Goal: Information Seeking & Learning: Understand process/instructions

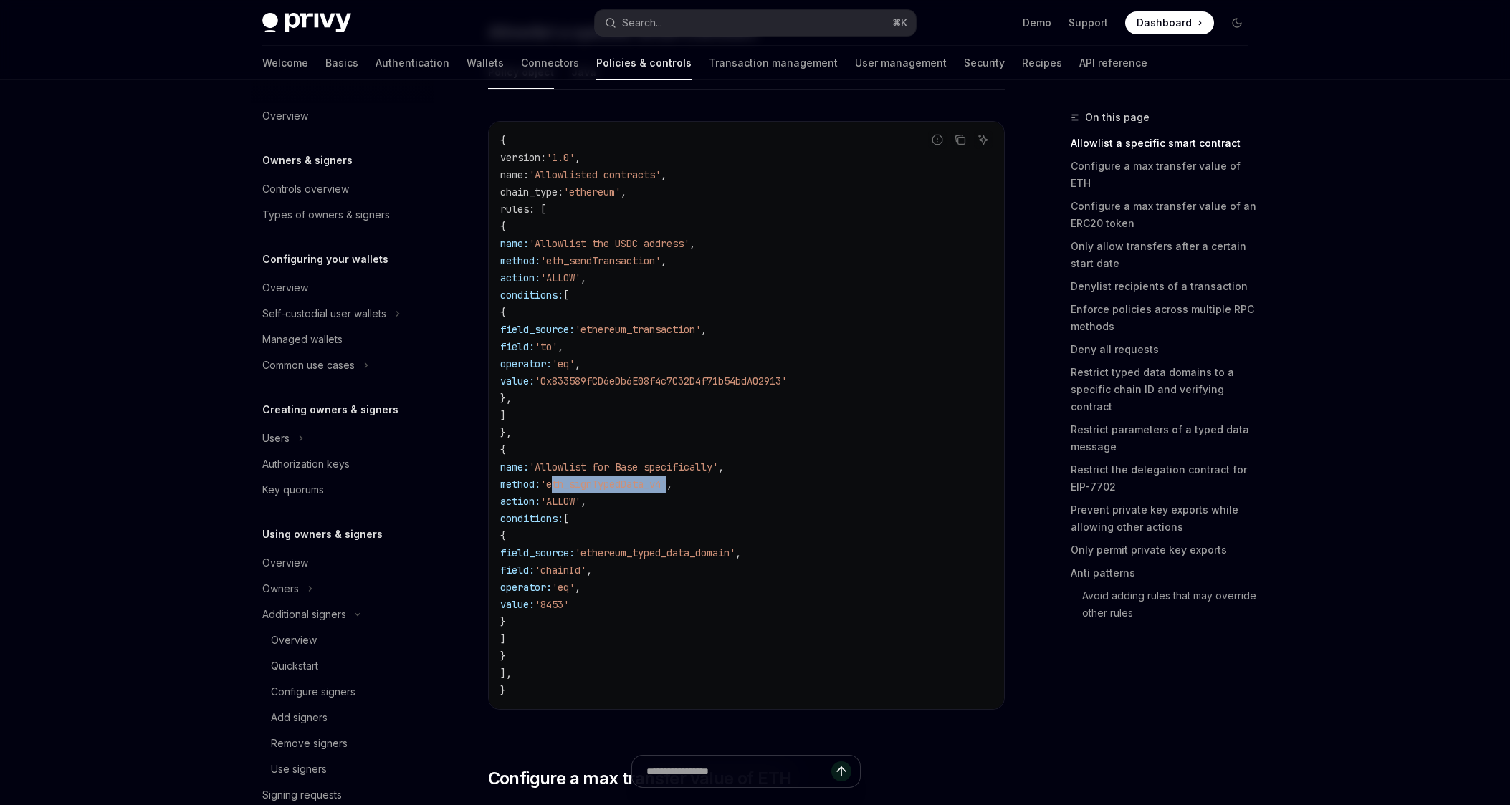
scroll to position [436, 0]
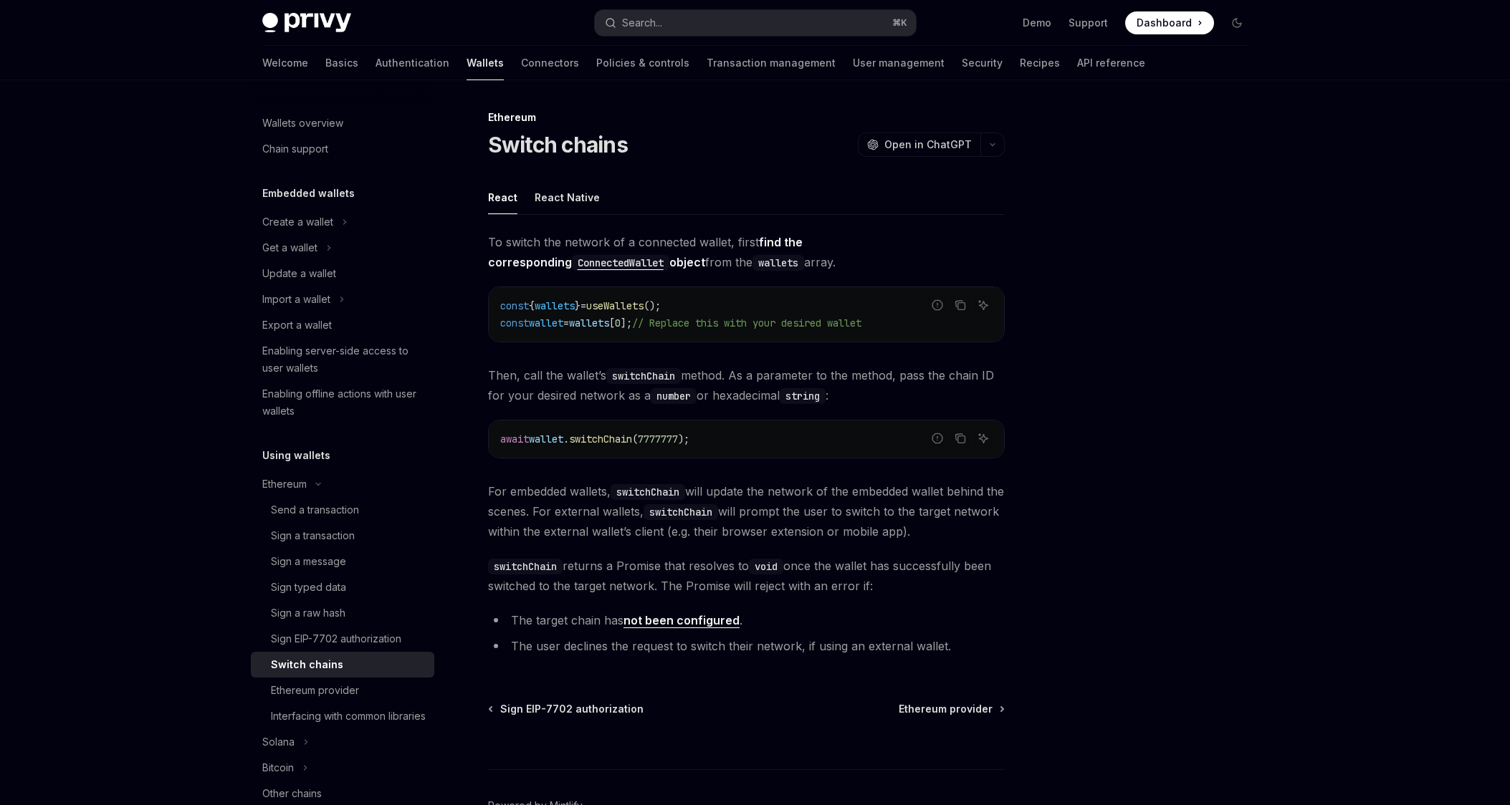
scroll to position [21, 0]
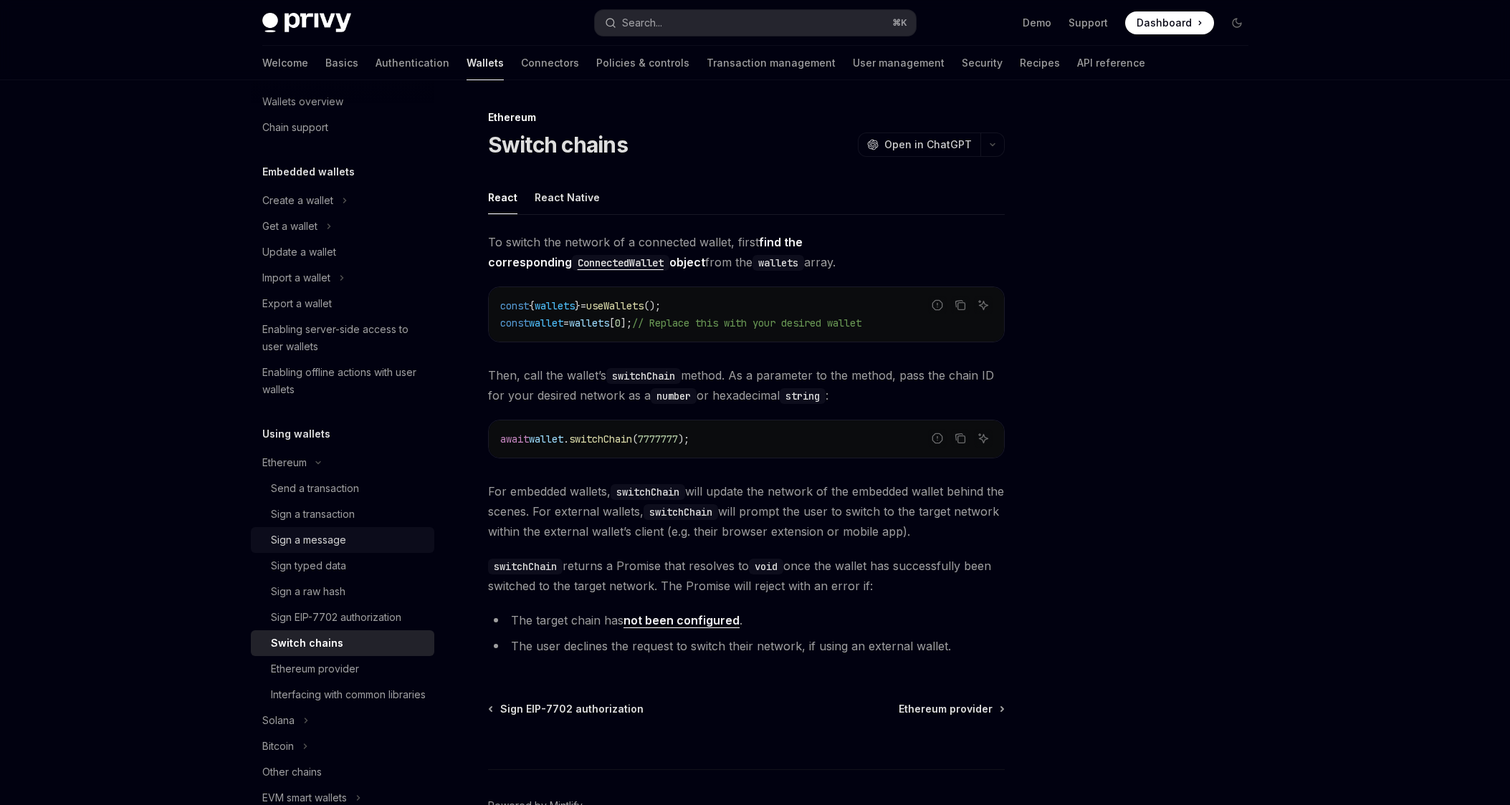
click at [359, 547] on div "Sign a message" at bounding box center [348, 540] width 155 height 17
type textarea "*"
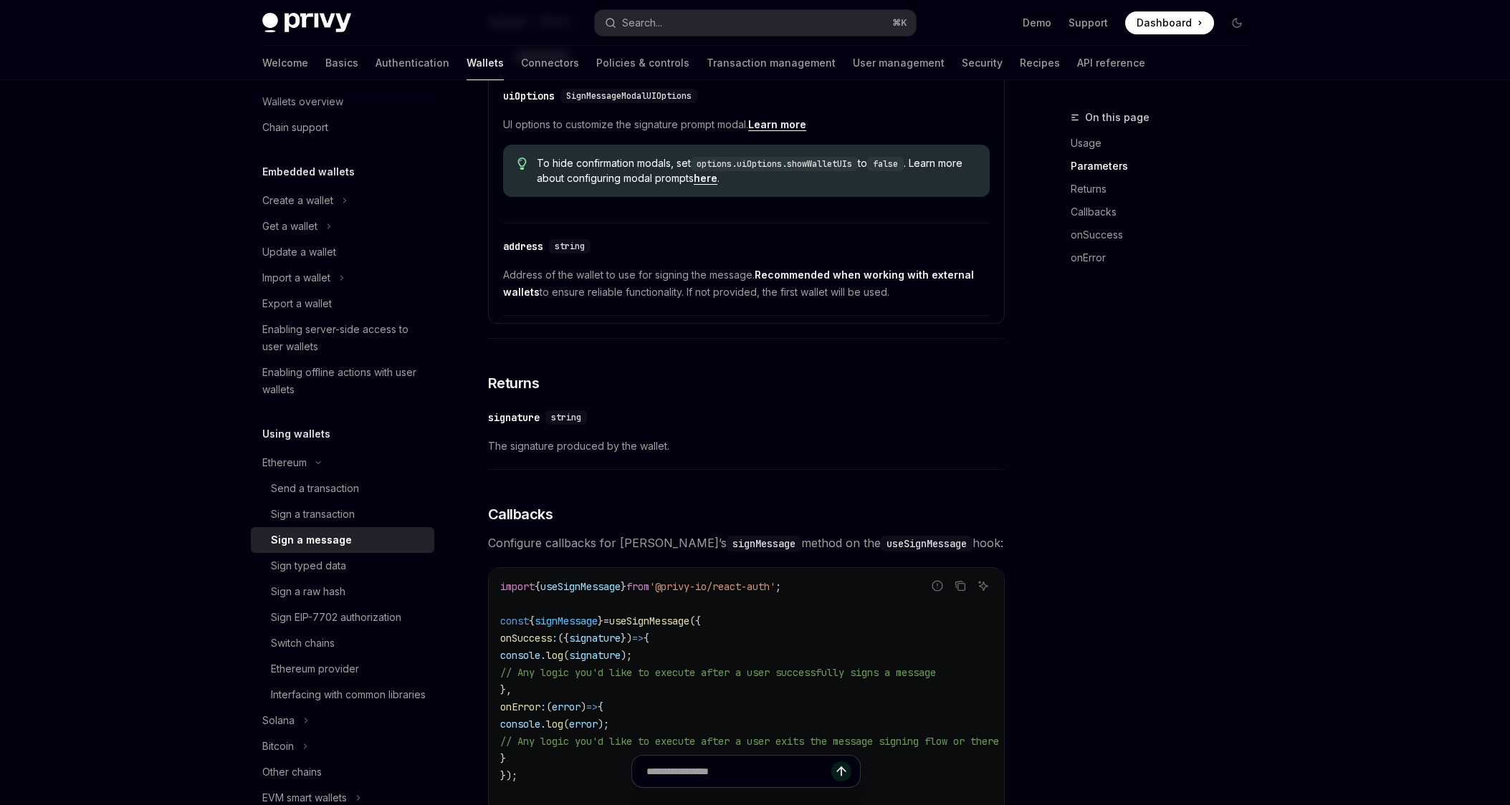
scroll to position [1147, 0]
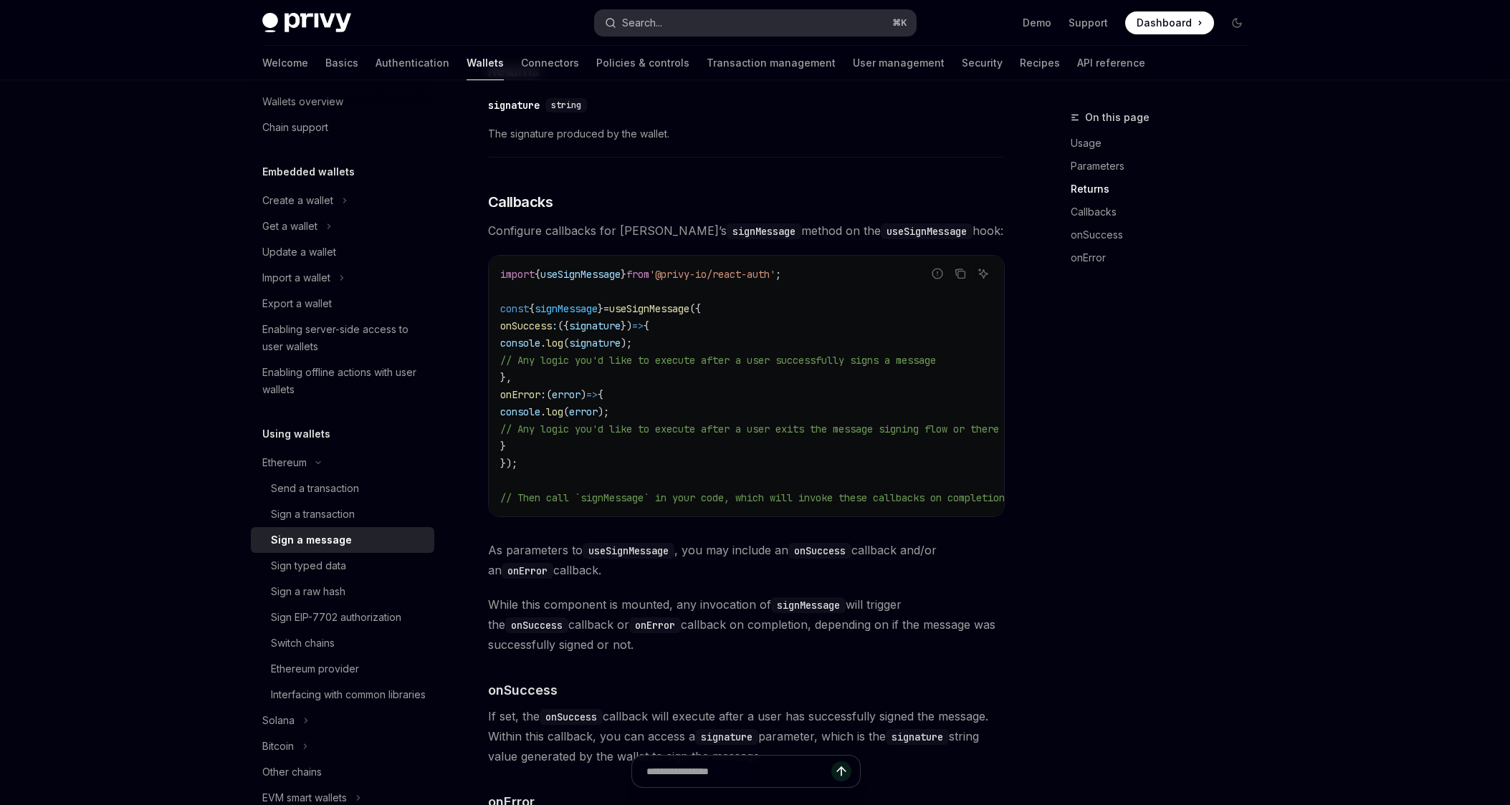
click at [747, 25] on button "Search... ⌘ K" at bounding box center [755, 23] width 321 height 26
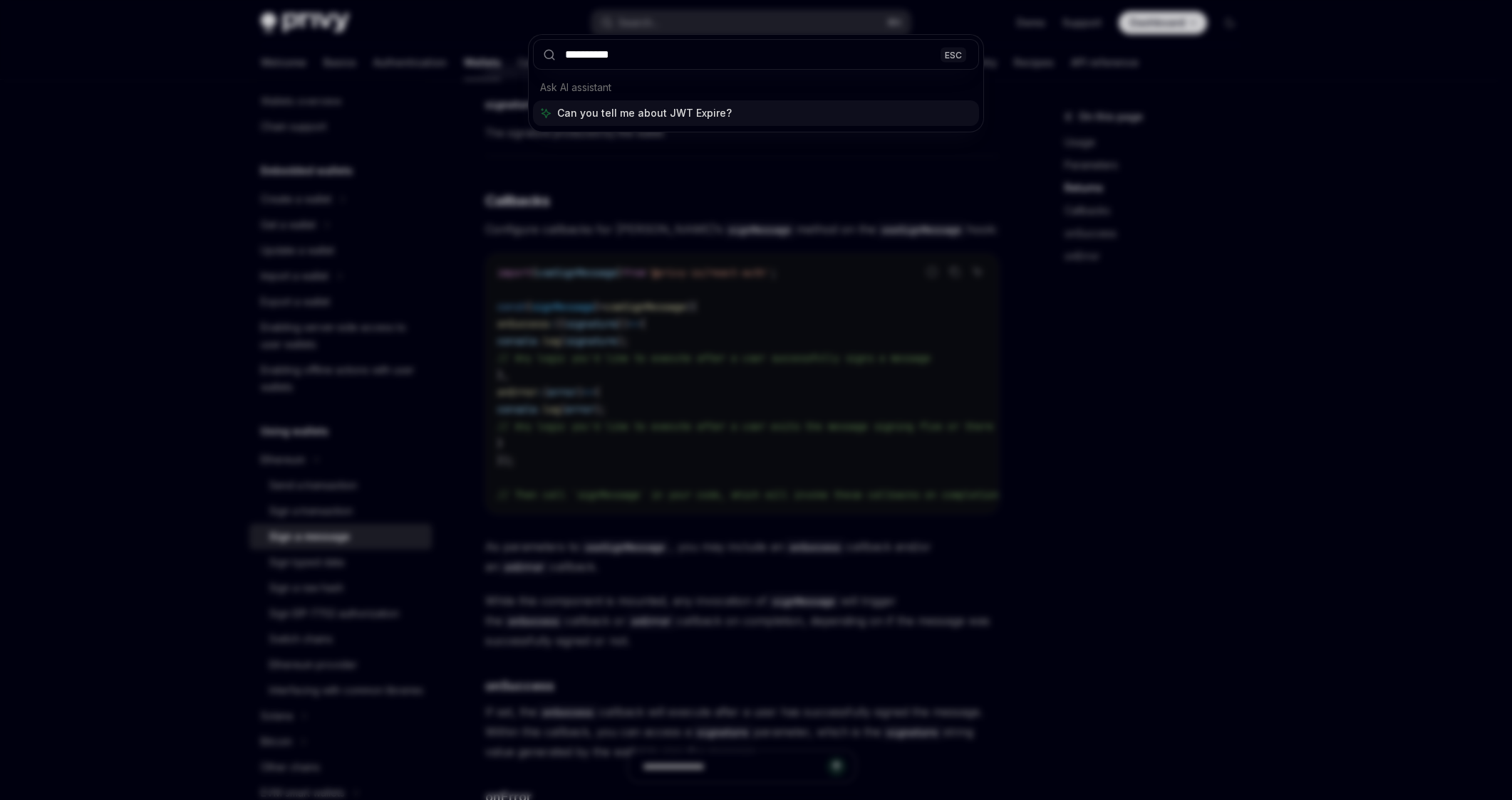
type input "**********"
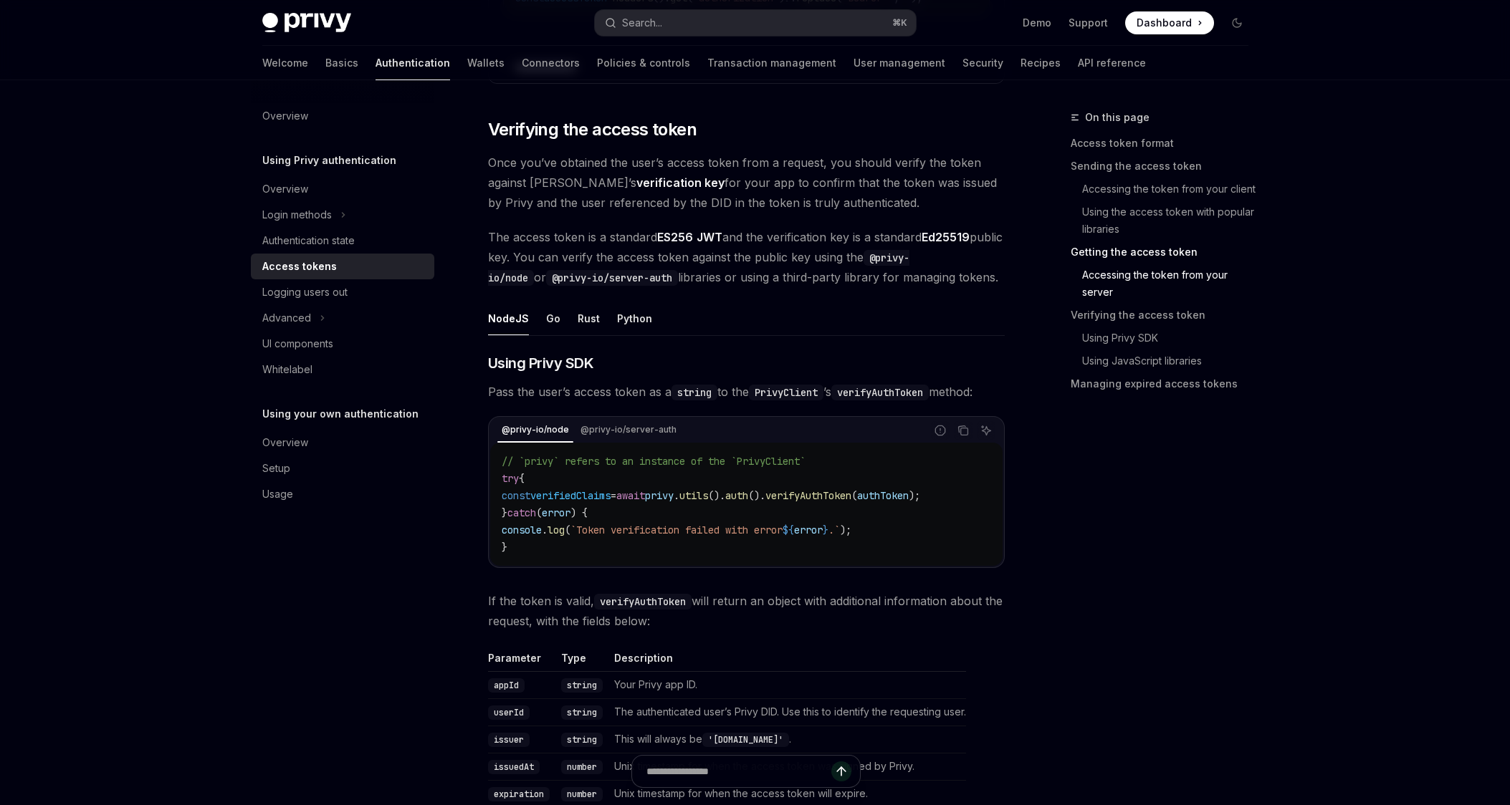
scroll to position [2451, 0]
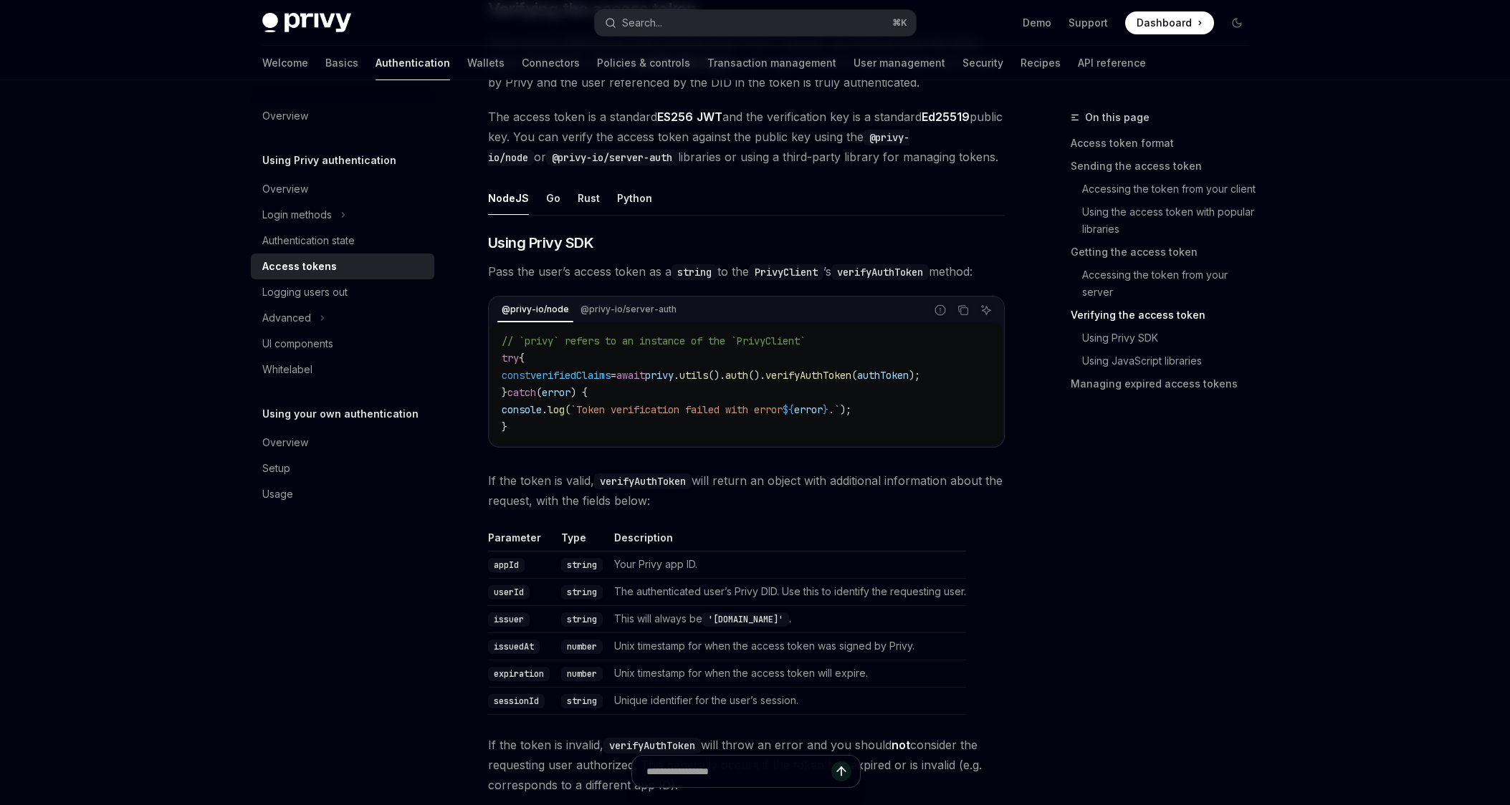
click at [674, 382] on span "privy" at bounding box center [659, 375] width 29 height 13
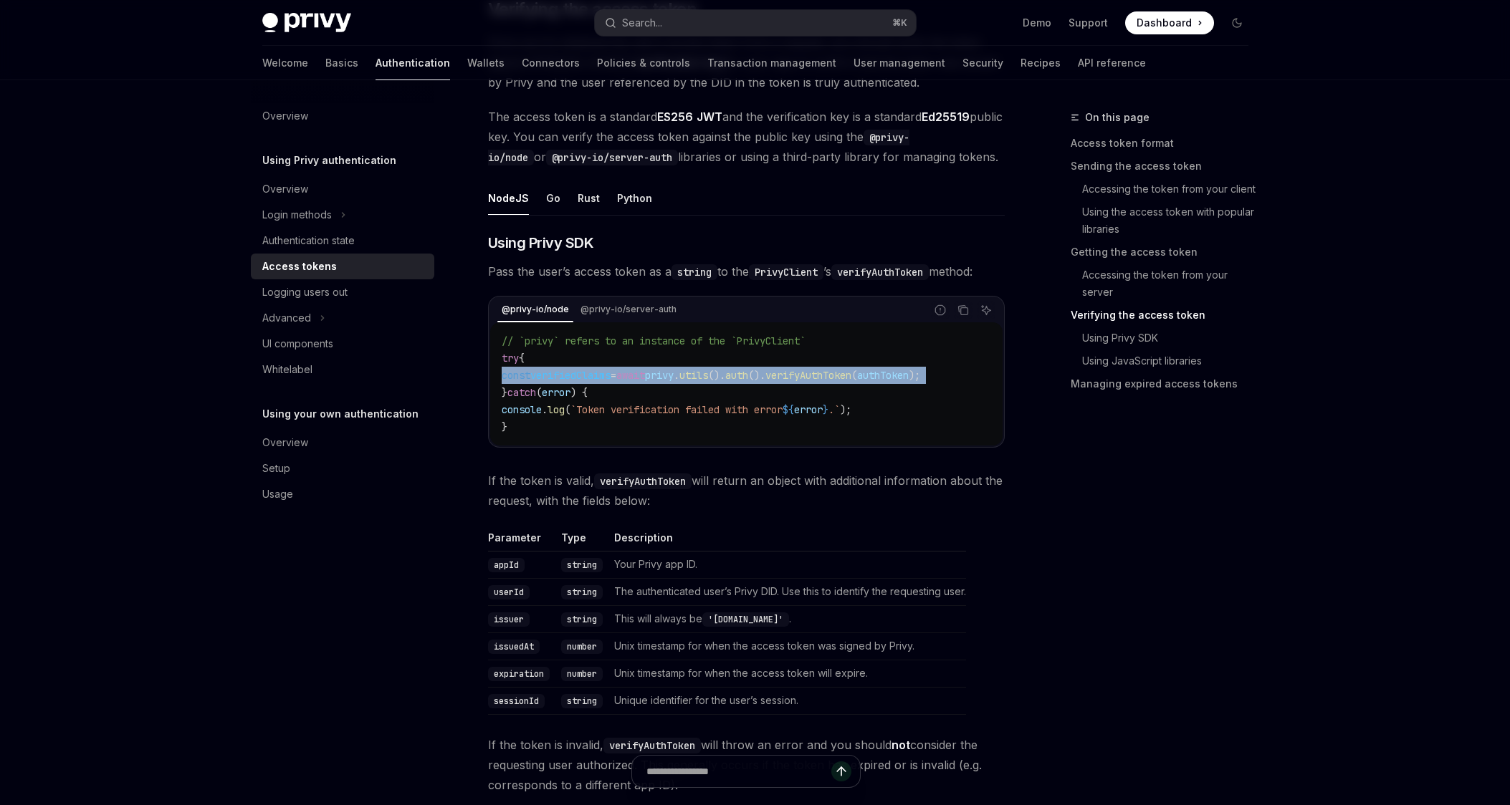
click at [674, 381] on span "privy" at bounding box center [659, 375] width 29 height 13
copy code "const verifiedClaims = await privy . utils (). auth (). verifyAuthToken ( authT…"
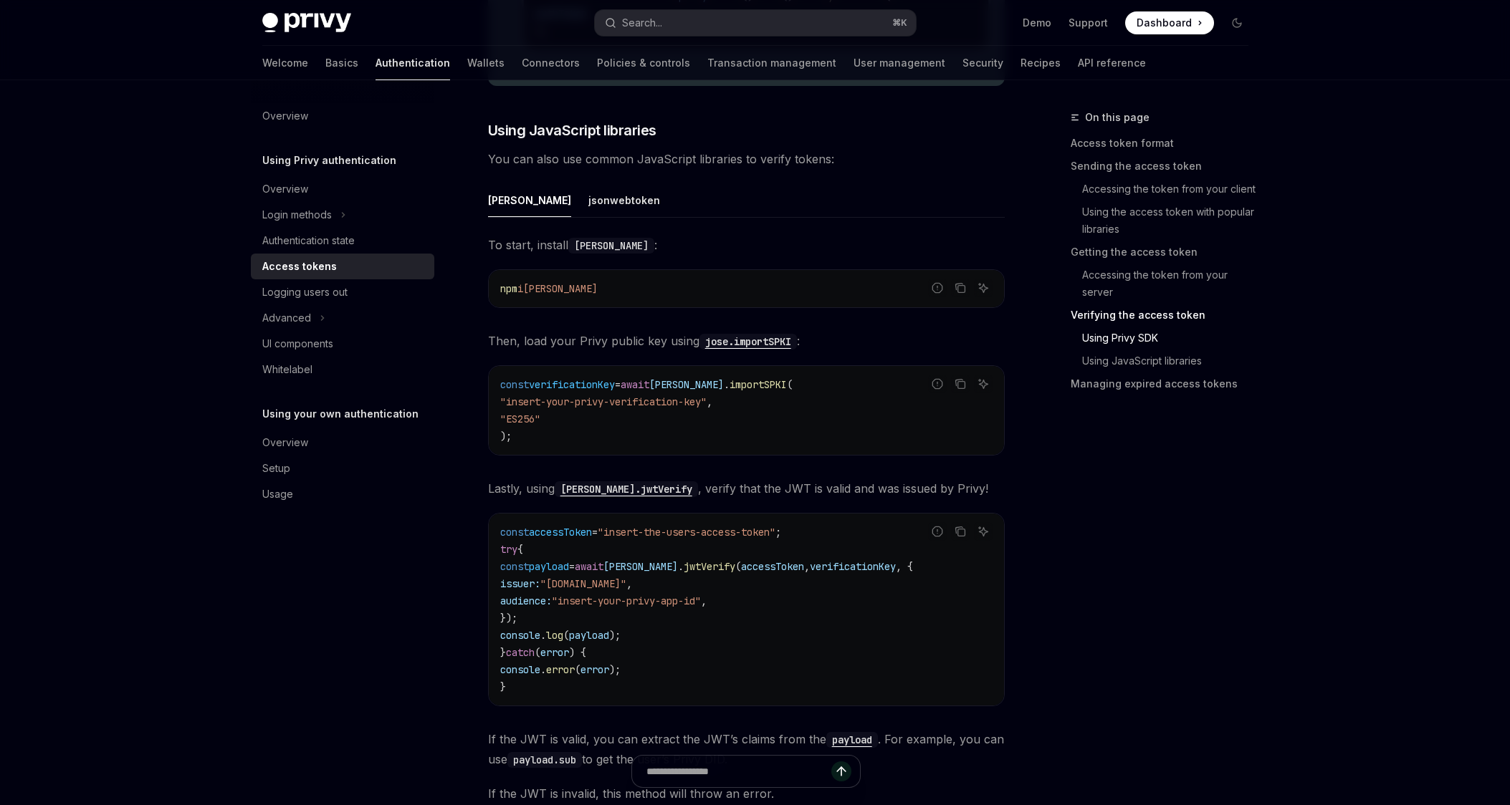
scroll to position [4013, 0]
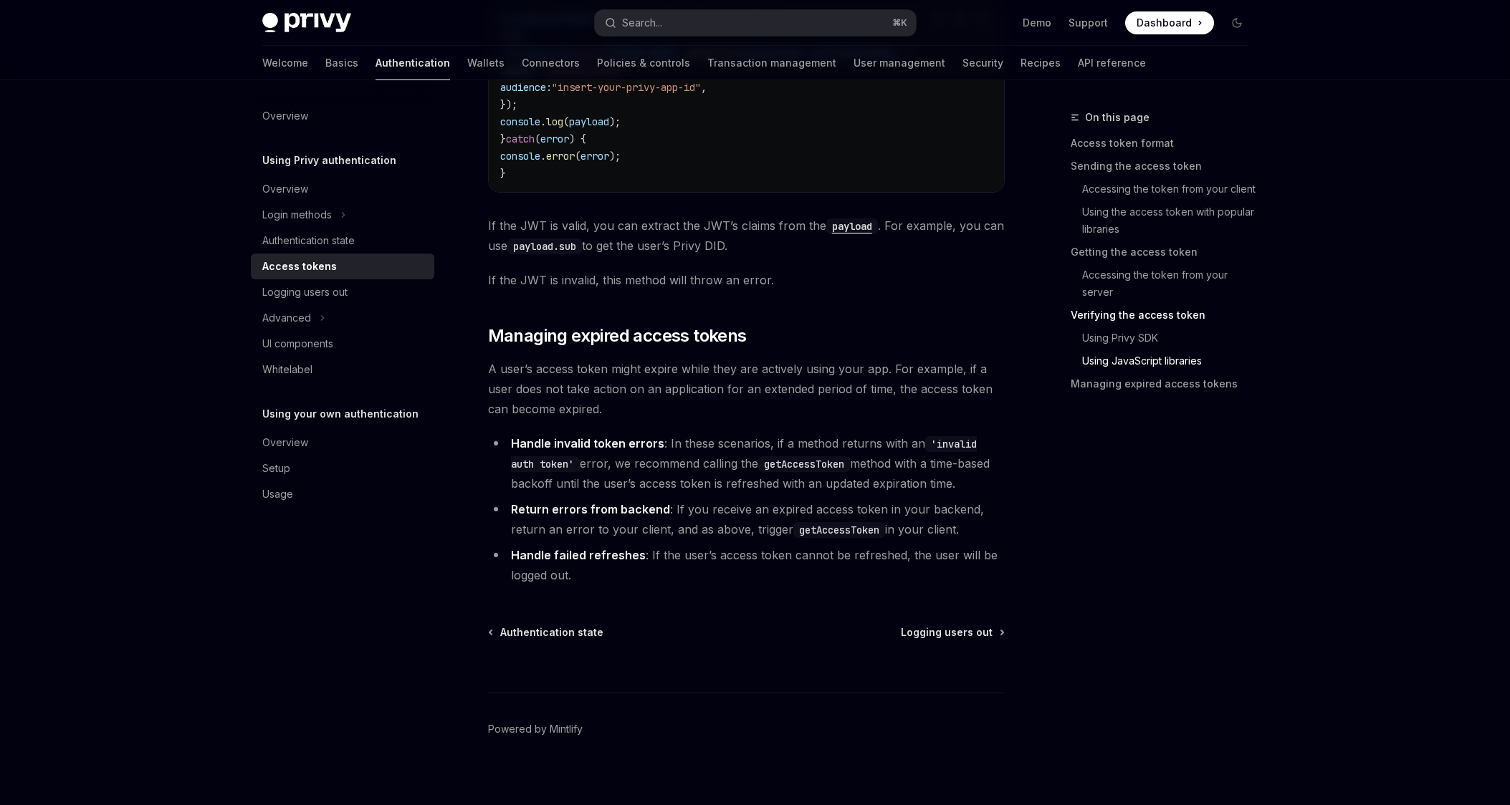
click at [781, 472] on code "getAccessToken" at bounding box center [804, 464] width 92 height 16
copy code "getAccessToken"
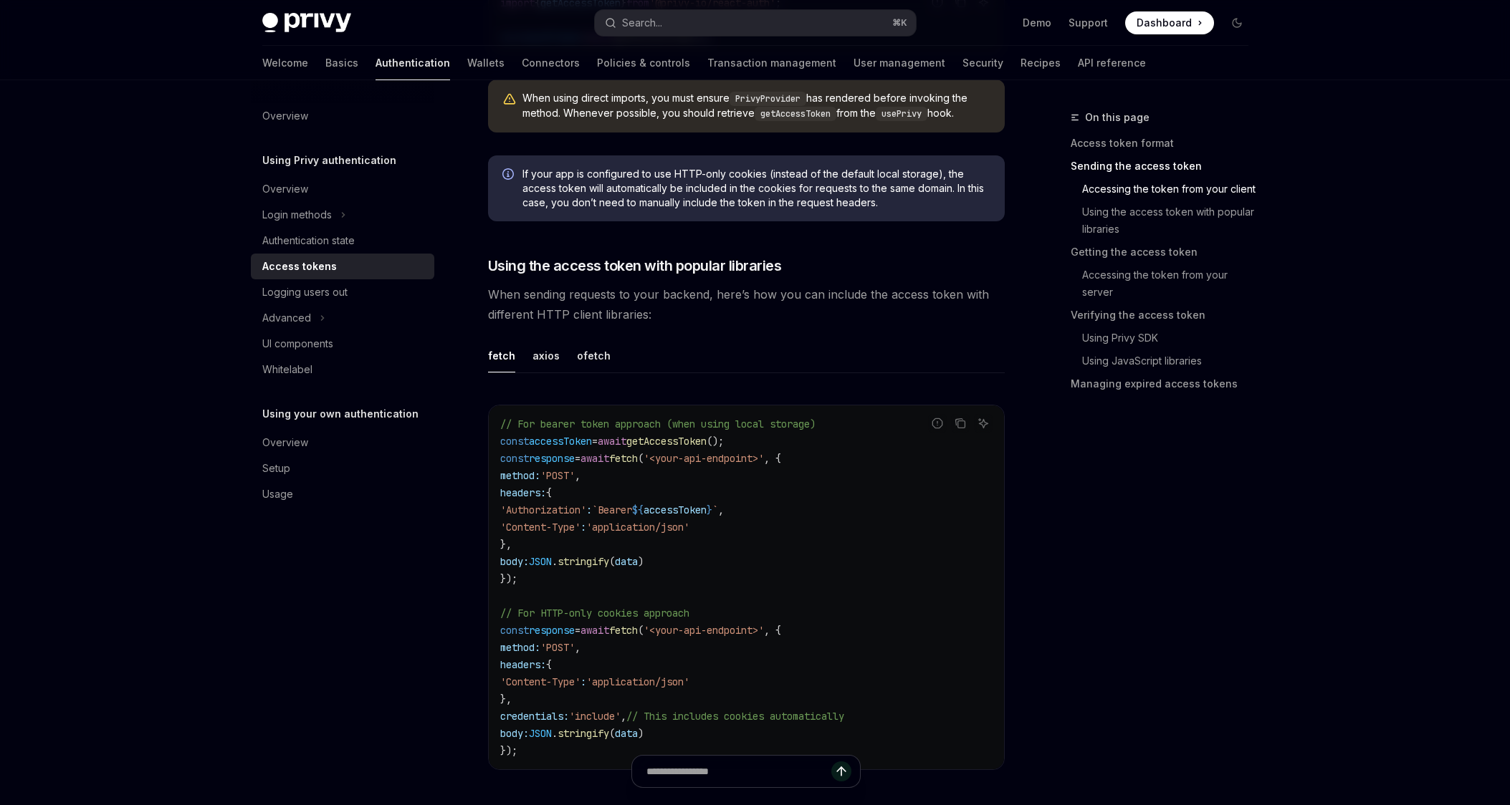
scroll to position [1136, 0]
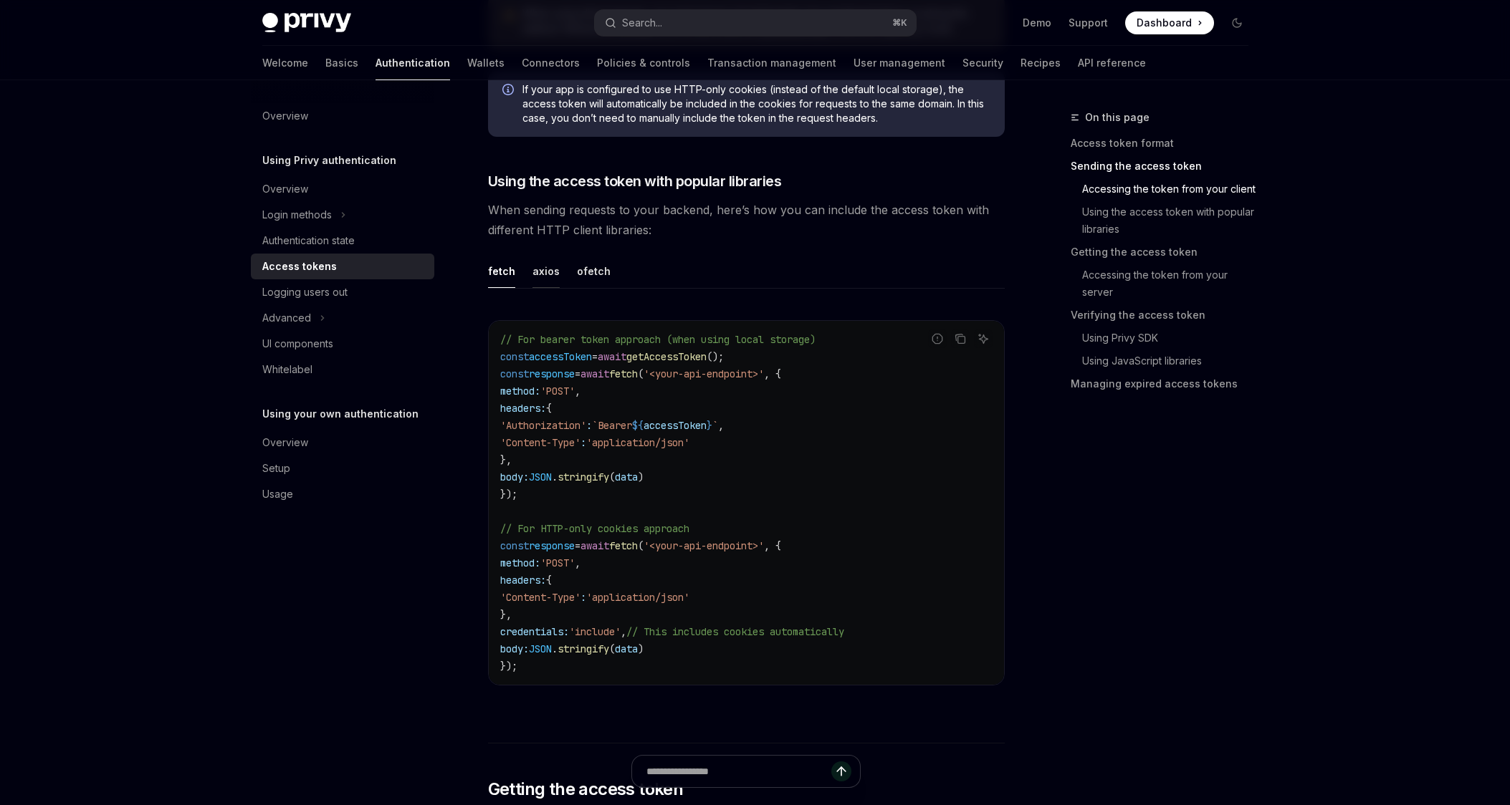
click at [541, 281] on div "axios" at bounding box center [545, 271] width 27 height 34
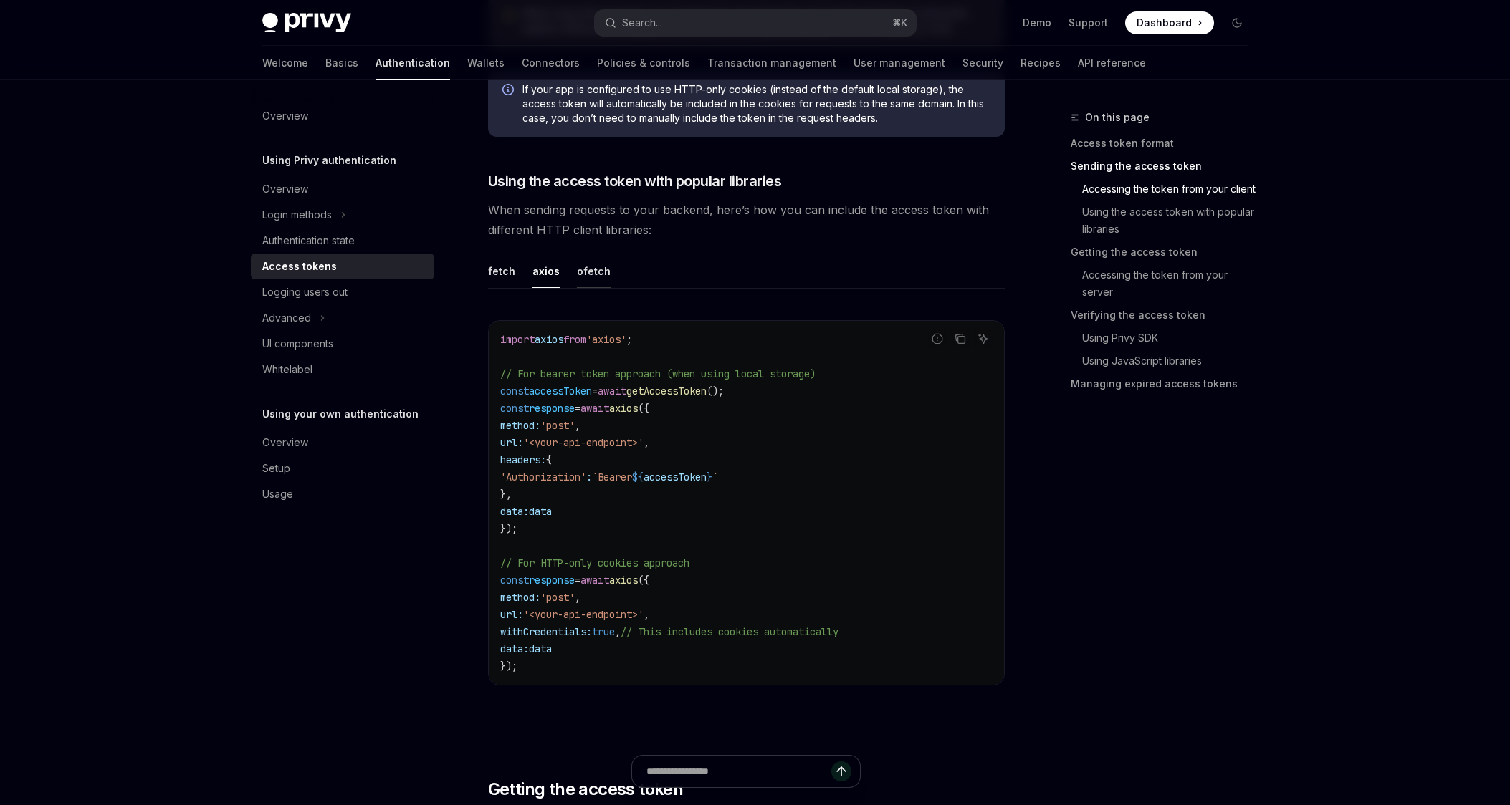
click at [583, 278] on div "ofetch" at bounding box center [594, 271] width 34 height 34
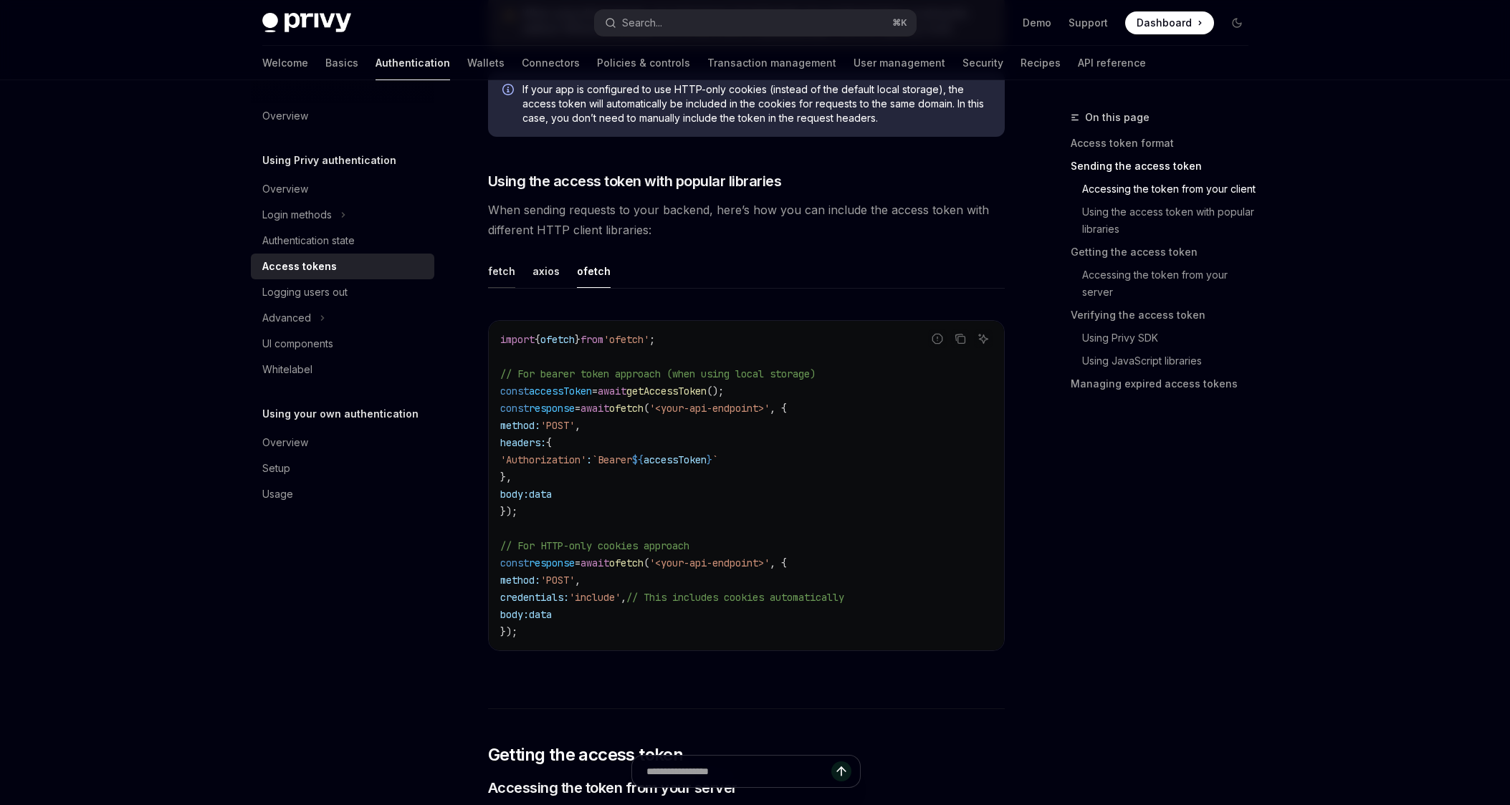
click at [499, 272] on div "fetch" at bounding box center [501, 271] width 27 height 34
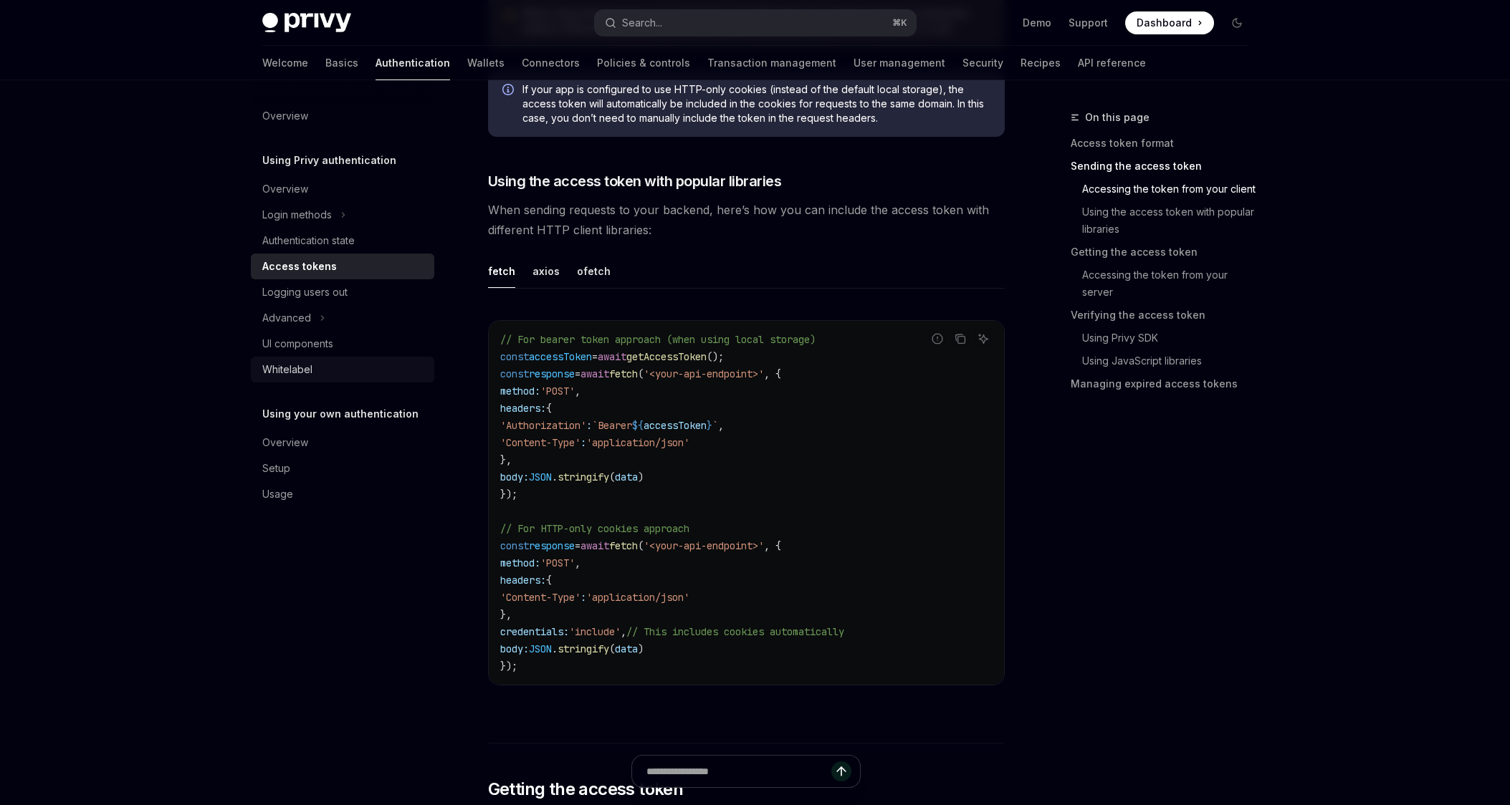
click at [403, 373] on div "Whitelabel" at bounding box center [343, 369] width 163 height 17
type textarea "*"
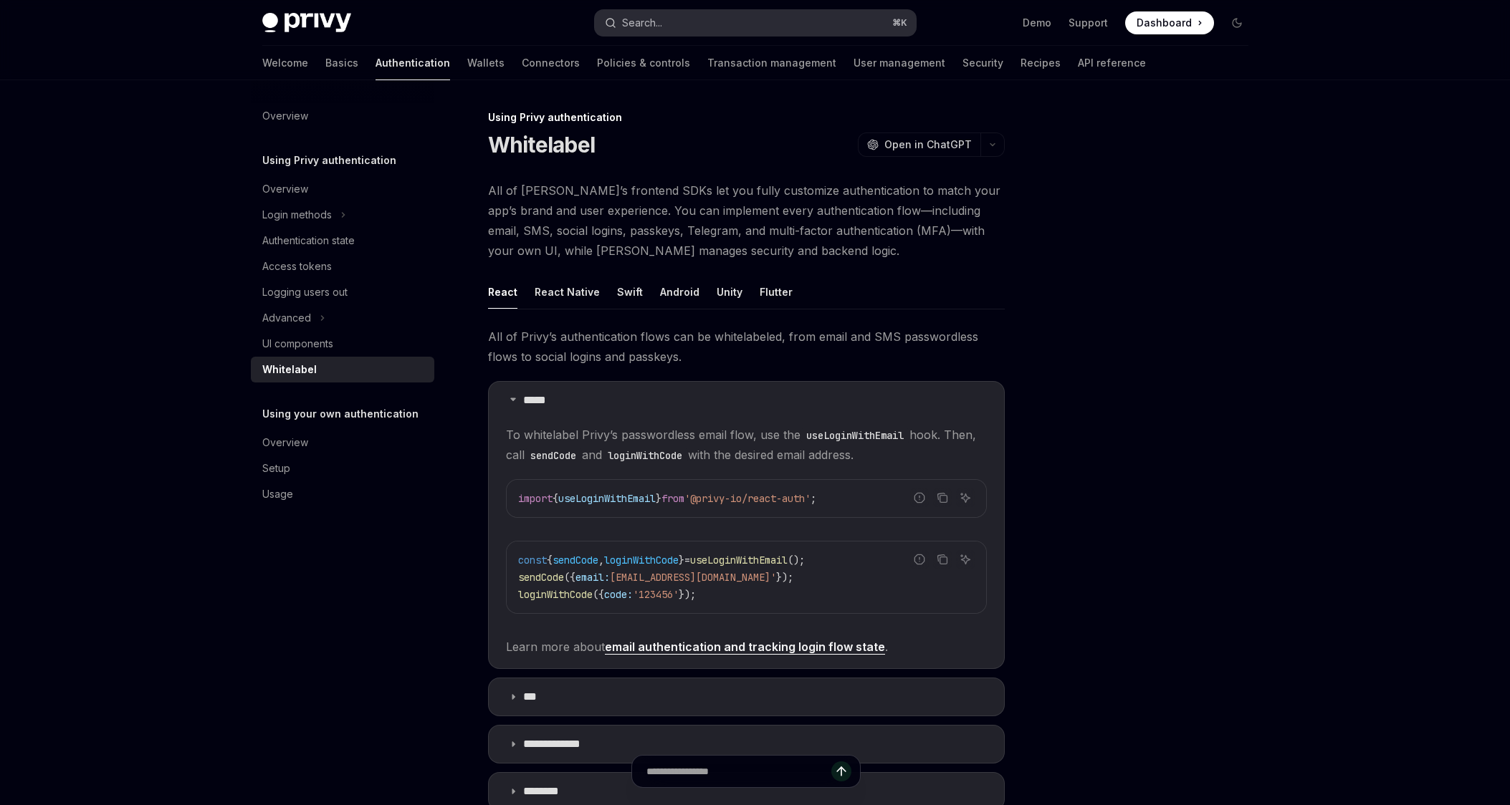
click at [758, 17] on button "Search... ⌘ K" at bounding box center [755, 23] width 321 height 26
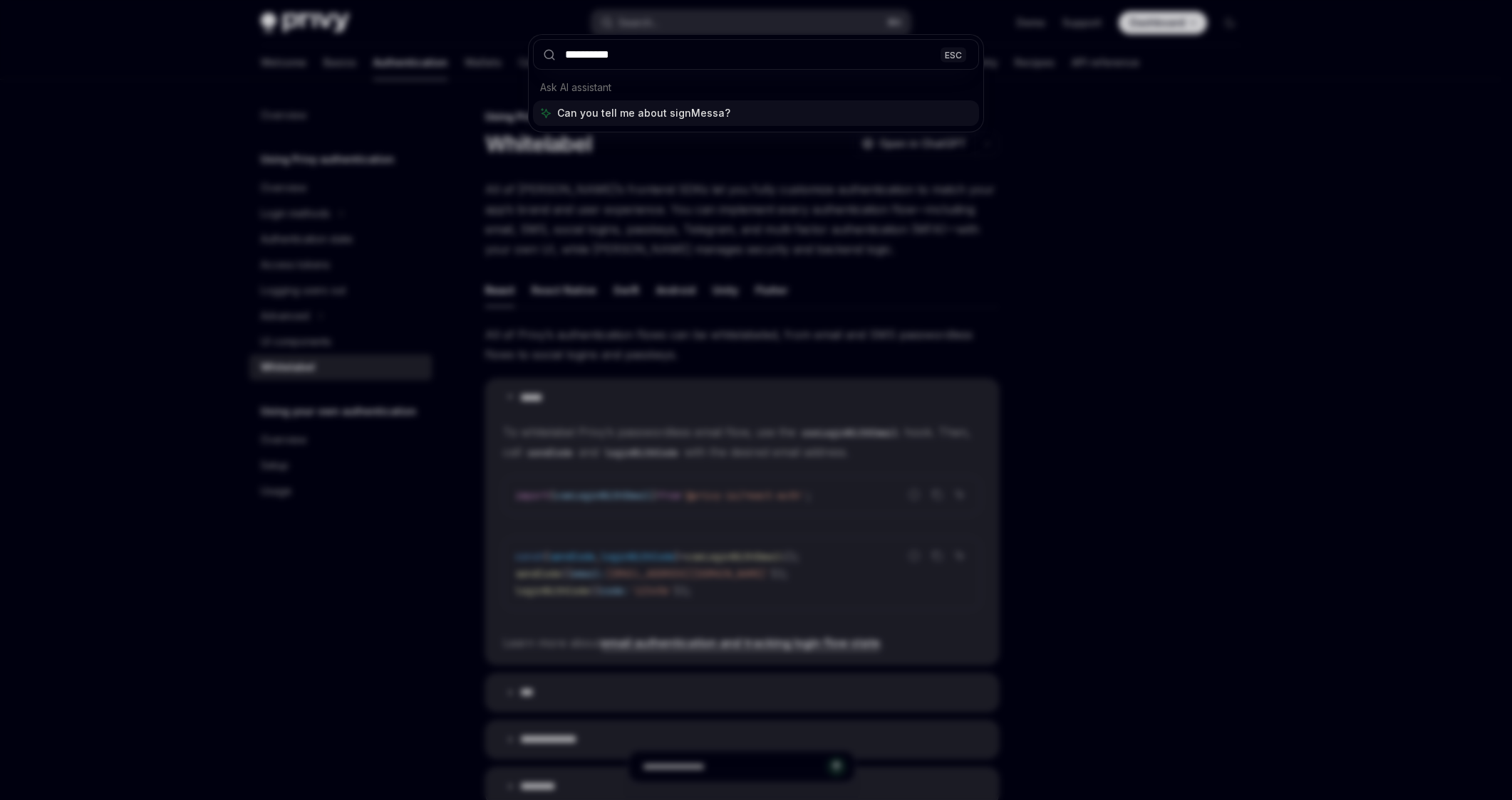
type input "**********"
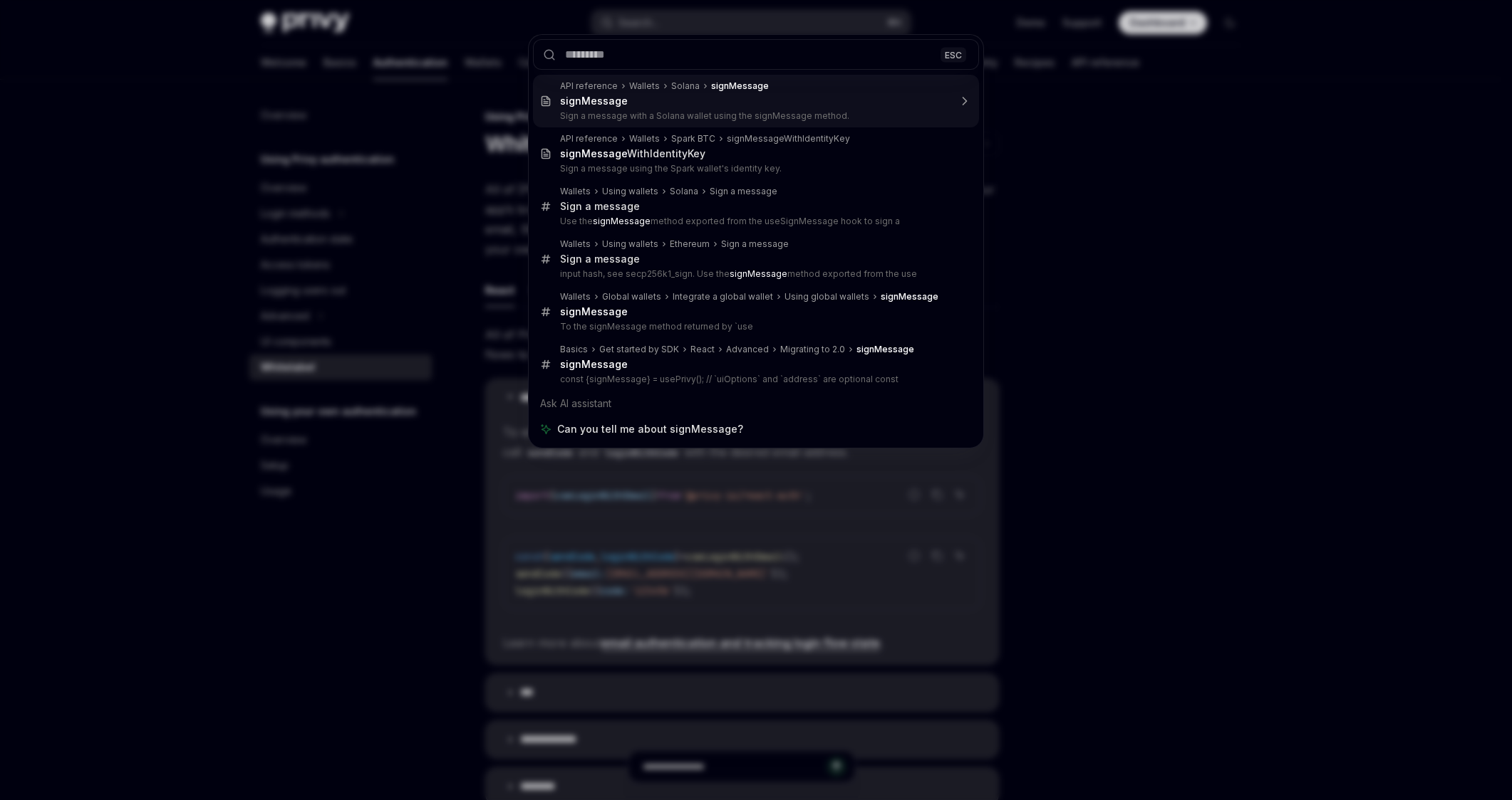
type textarea "*"
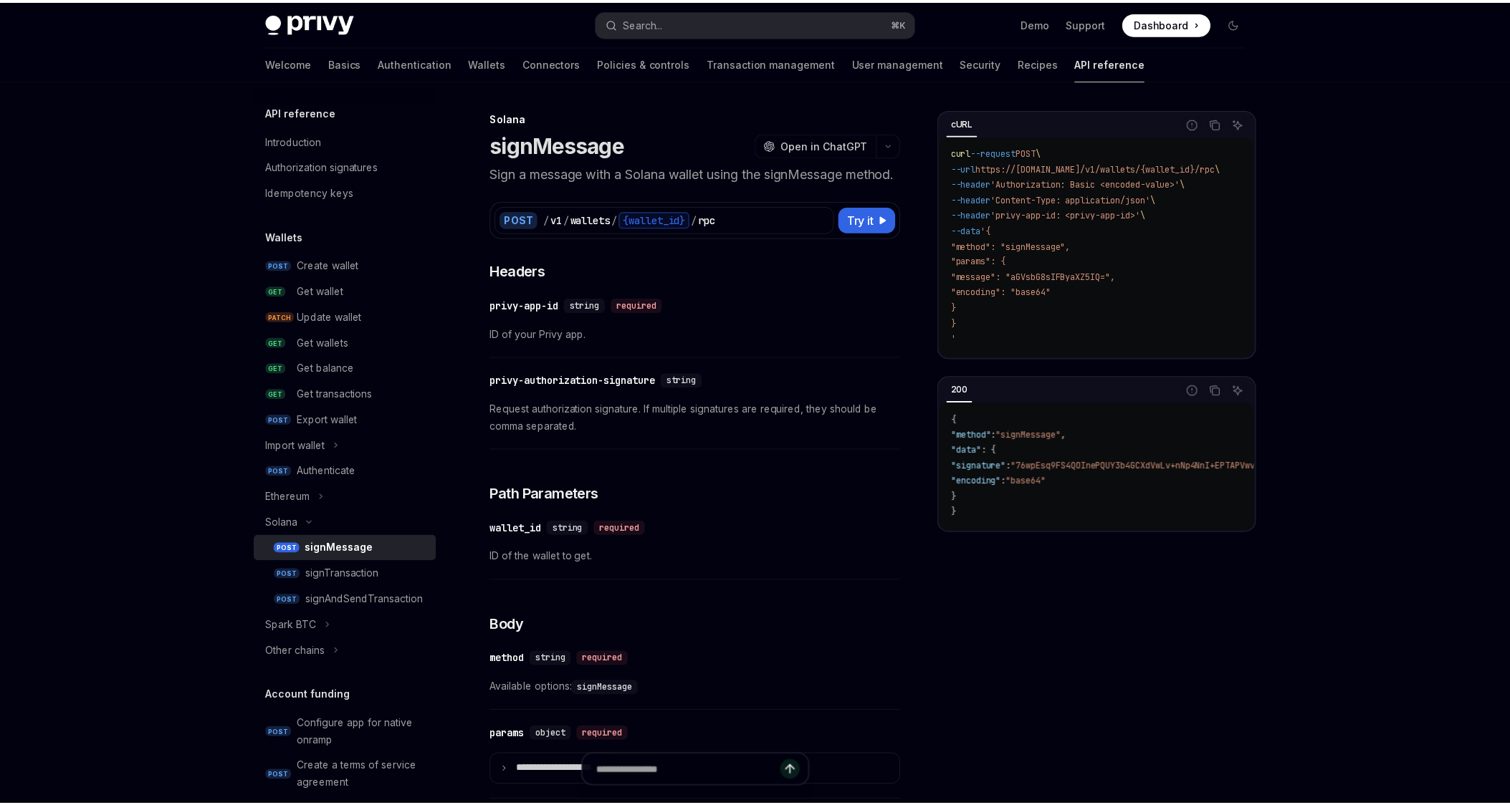
scroll to position [80, 0]
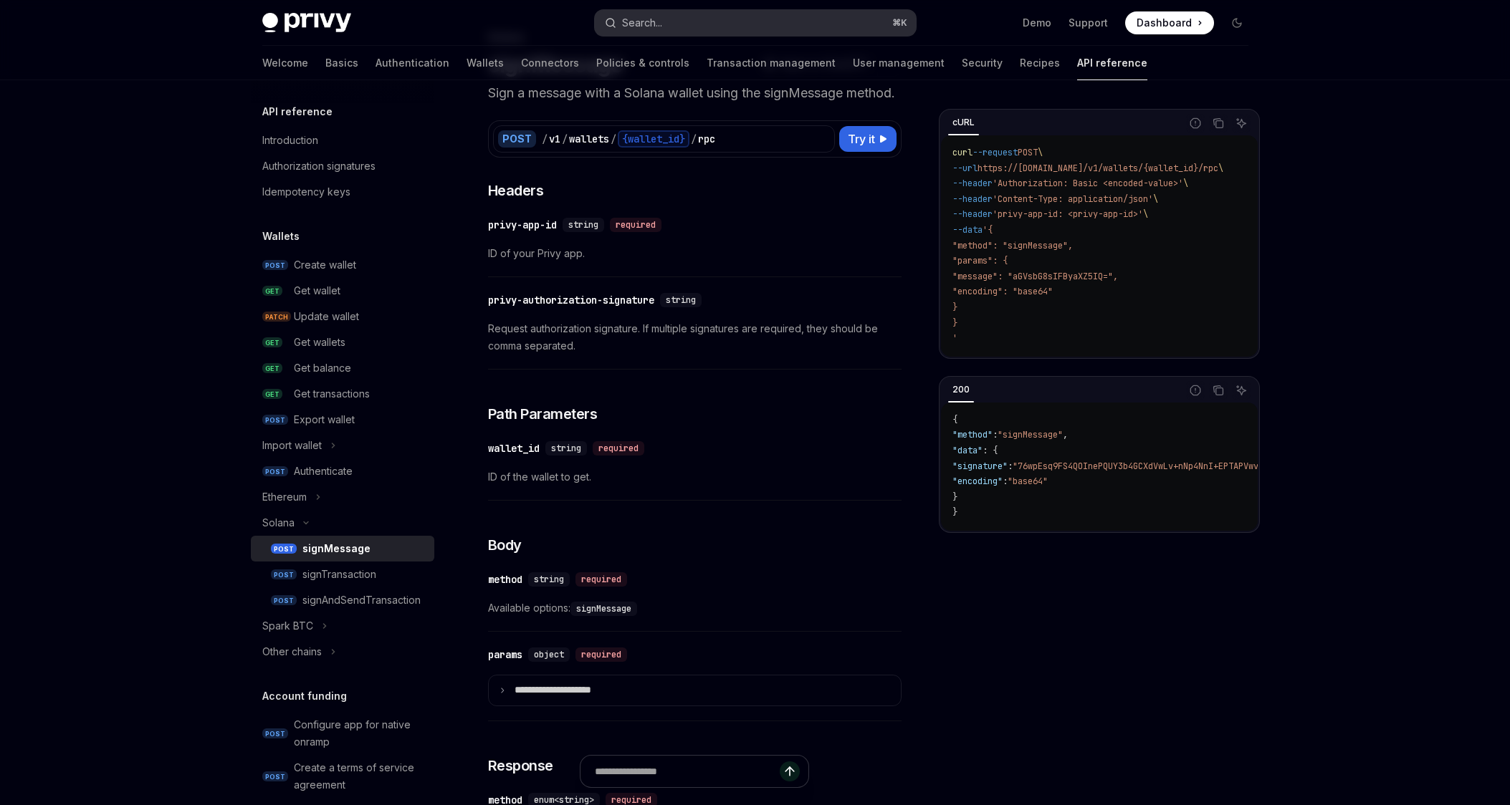
click at [643, 35] on div "Privy Docs home page Search... ⌘ K Demo Support Dashboard Dashboard Search..." at bounding box center [755, 23] width 986 height 46
click at [649, 26] on div "Search..." at bounding box center [642, 22] width 40 height 17
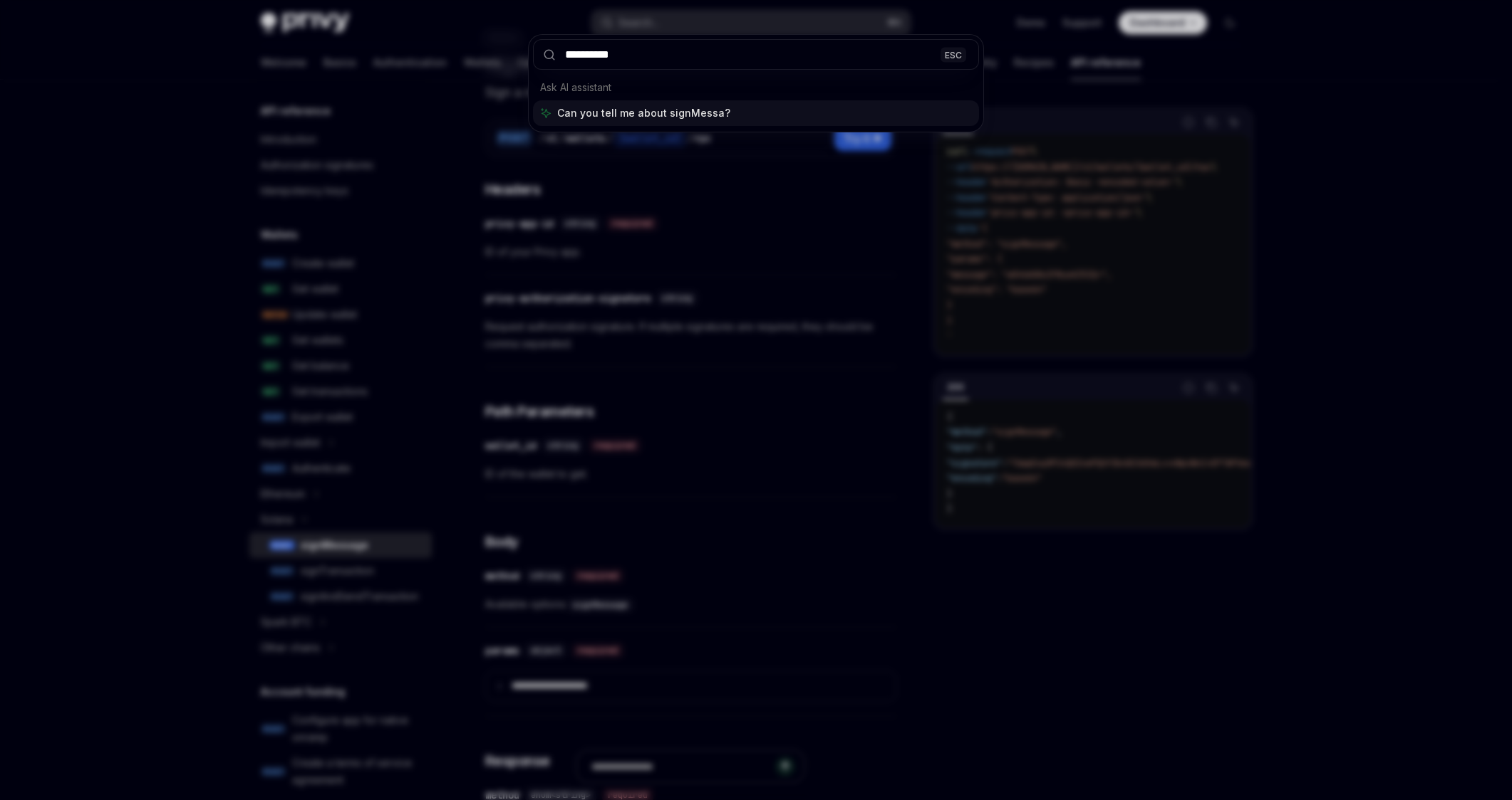
type input "**********"
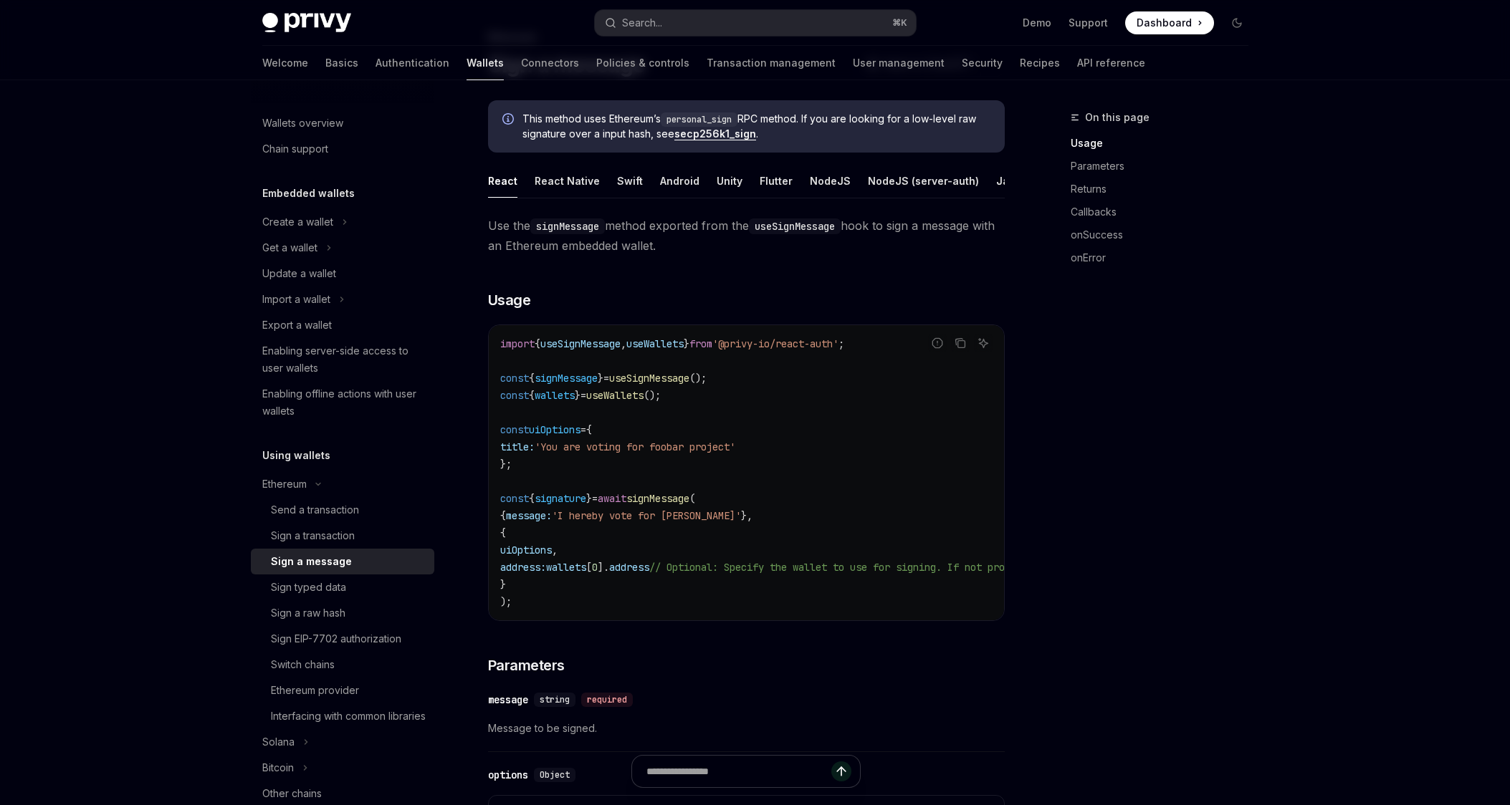
click at [675, 385] on span "useSignMessage" at bounding box center [649, 378] width 80 height 13
copy span "useSignMessage"
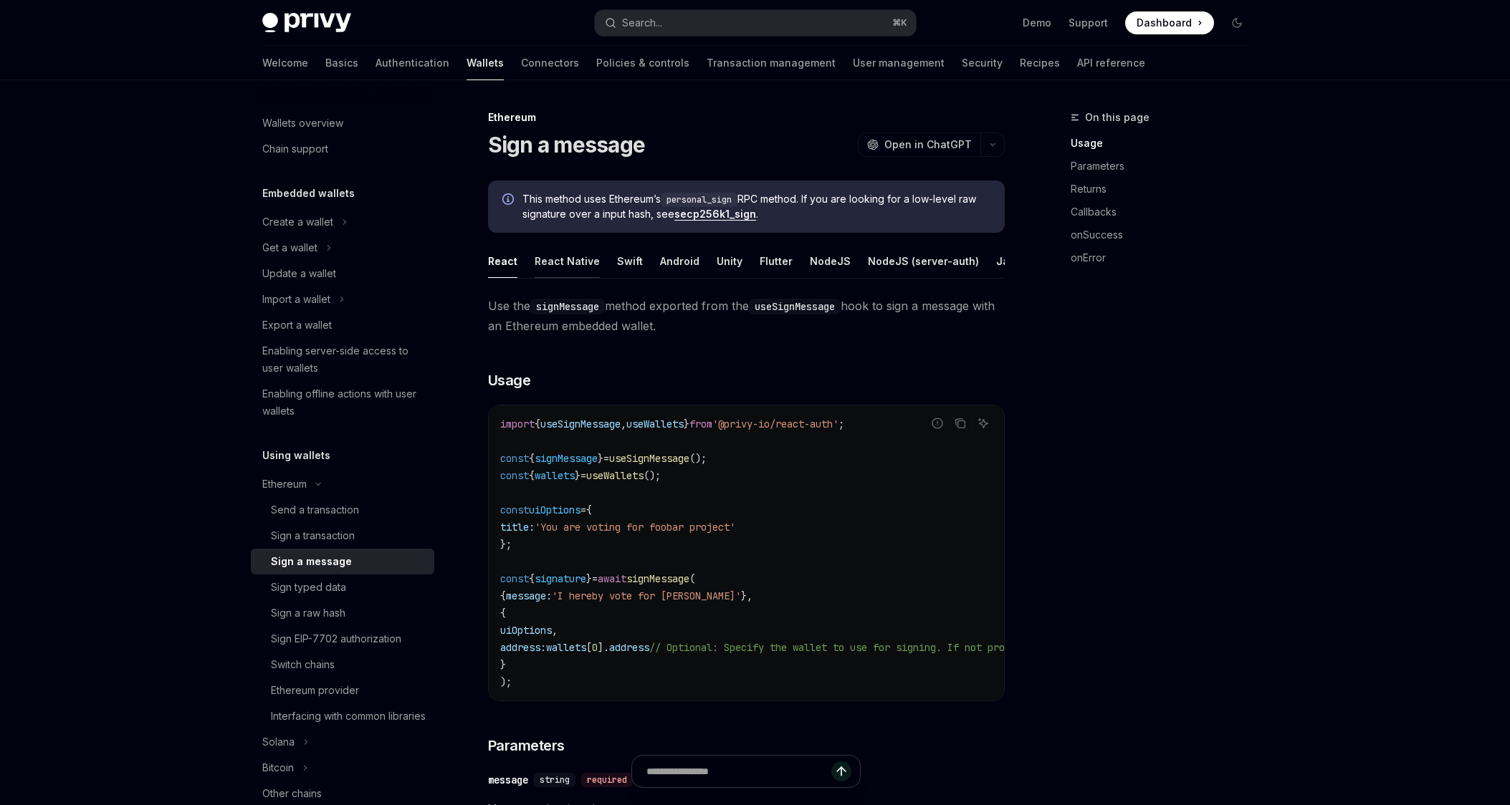
click at [566, 267] on div "React Native" at bounding box center [567, 261] width 65 height 34
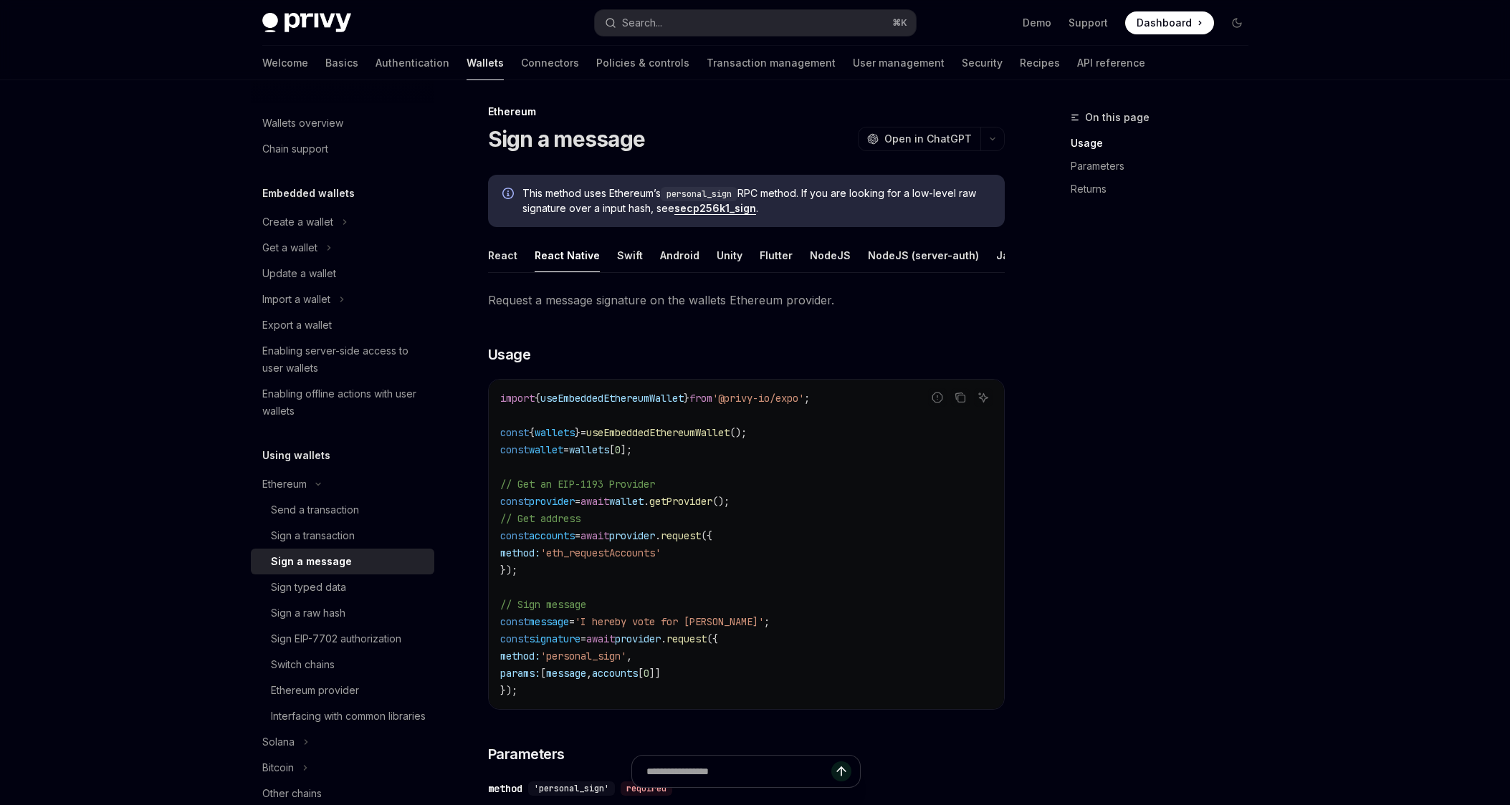
scroll to position [11, 0]
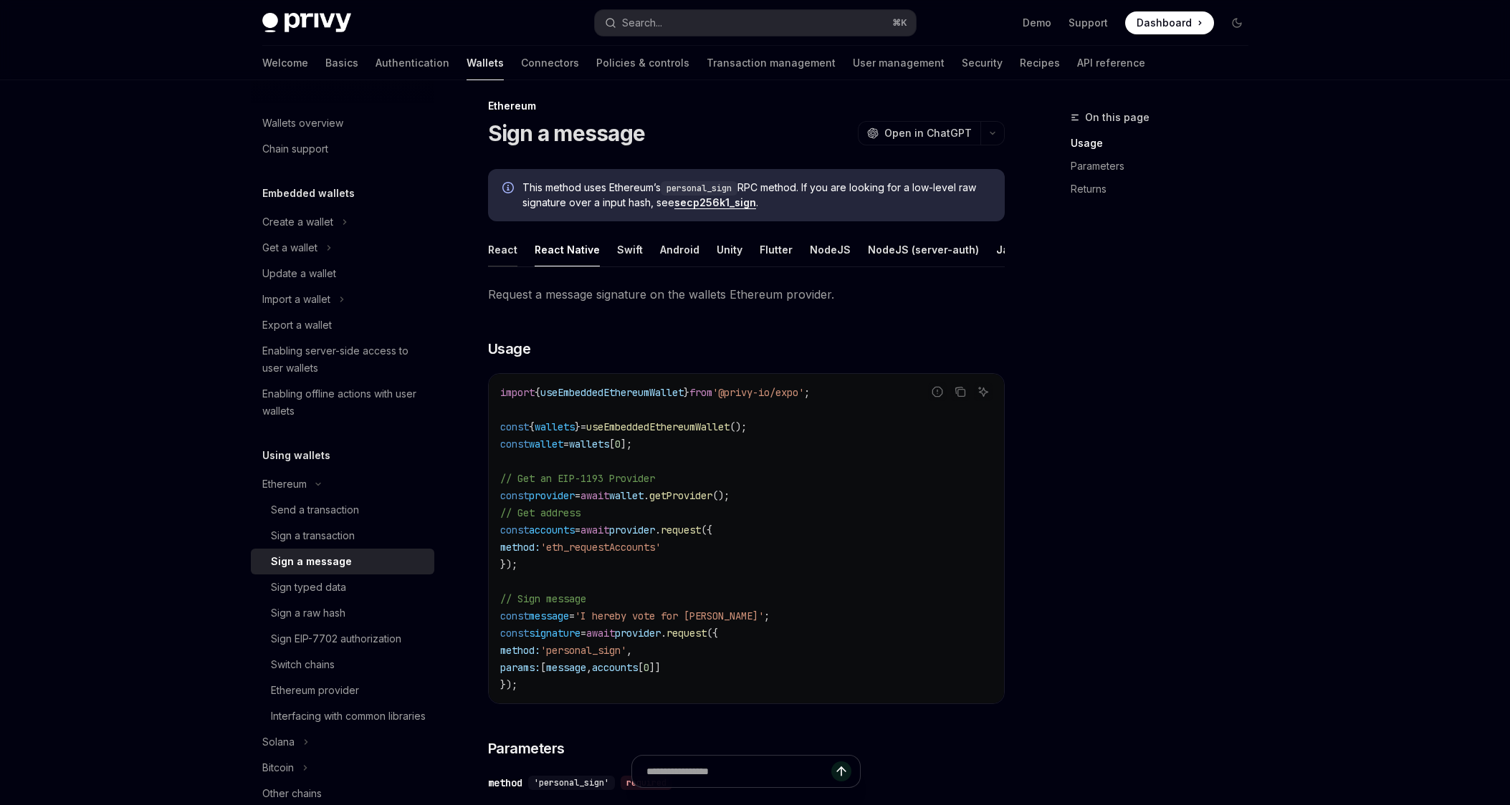
click at [511, 249] on div "React" at bounding box center [502, 250] width 29 height 34
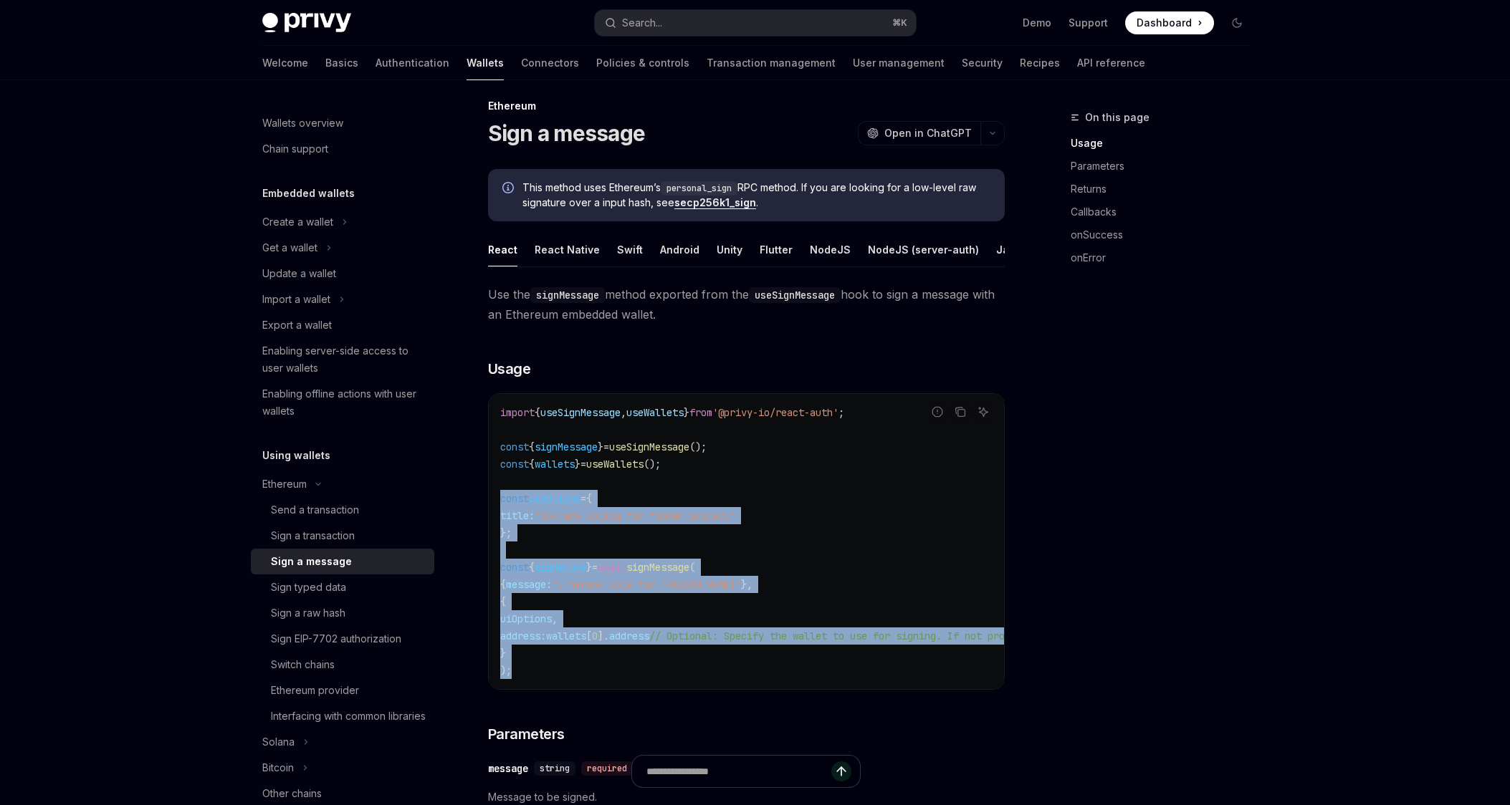
drag, startPoint x: 523, startPoint y: 684, endPoint x: 495, endPoint y: 514, distance: 172.8
click at [495, 514] on div "import { useSignMessage , useWallets } from '@privy-io/react-auth' ; const { si…" at bounding box center [746, 541] width 515 height 295
copy code "const uiOptions = { title: 'You are voting for foobar project' }; const { signa…"
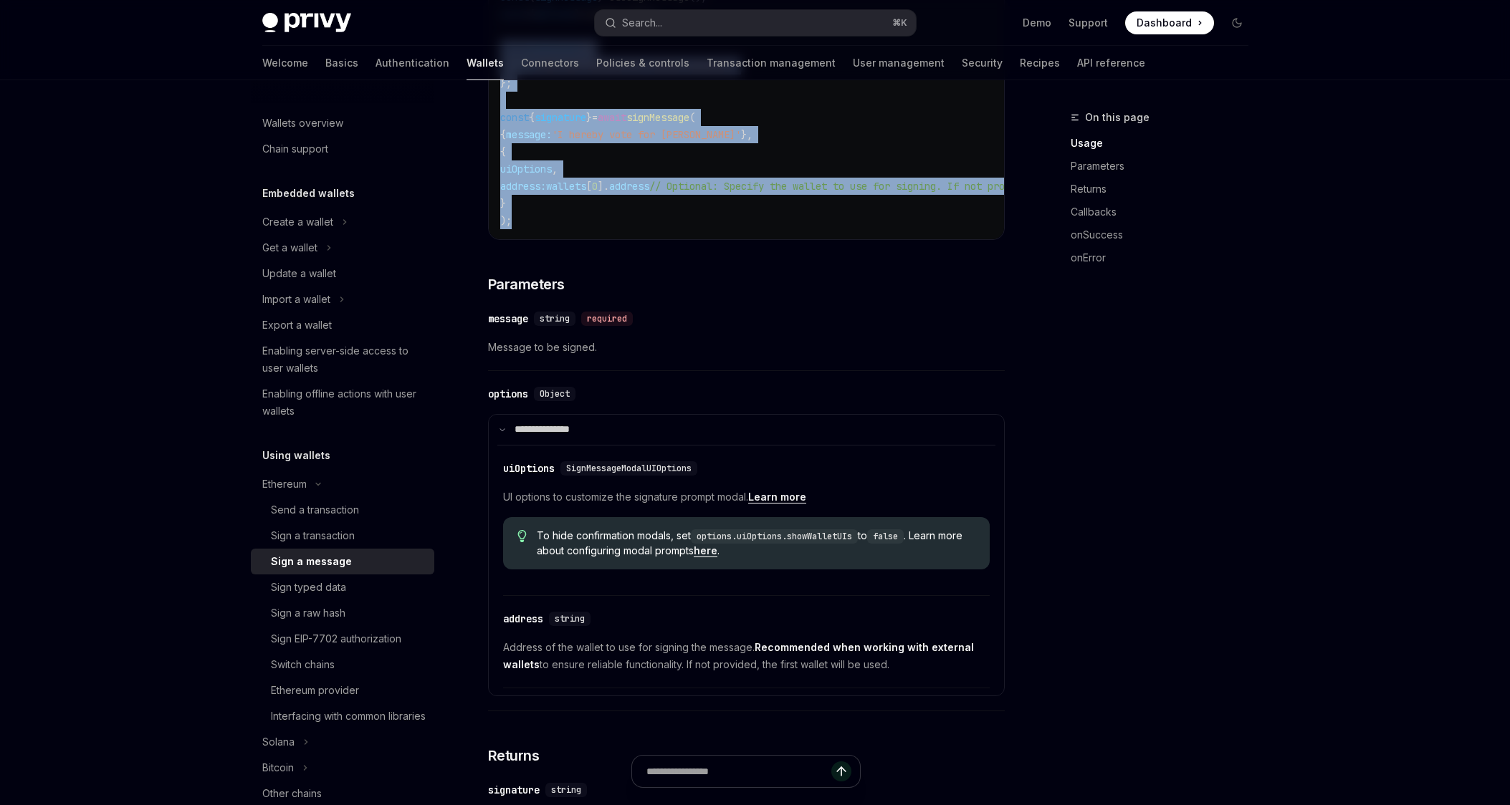
scroll to position [462, 0]
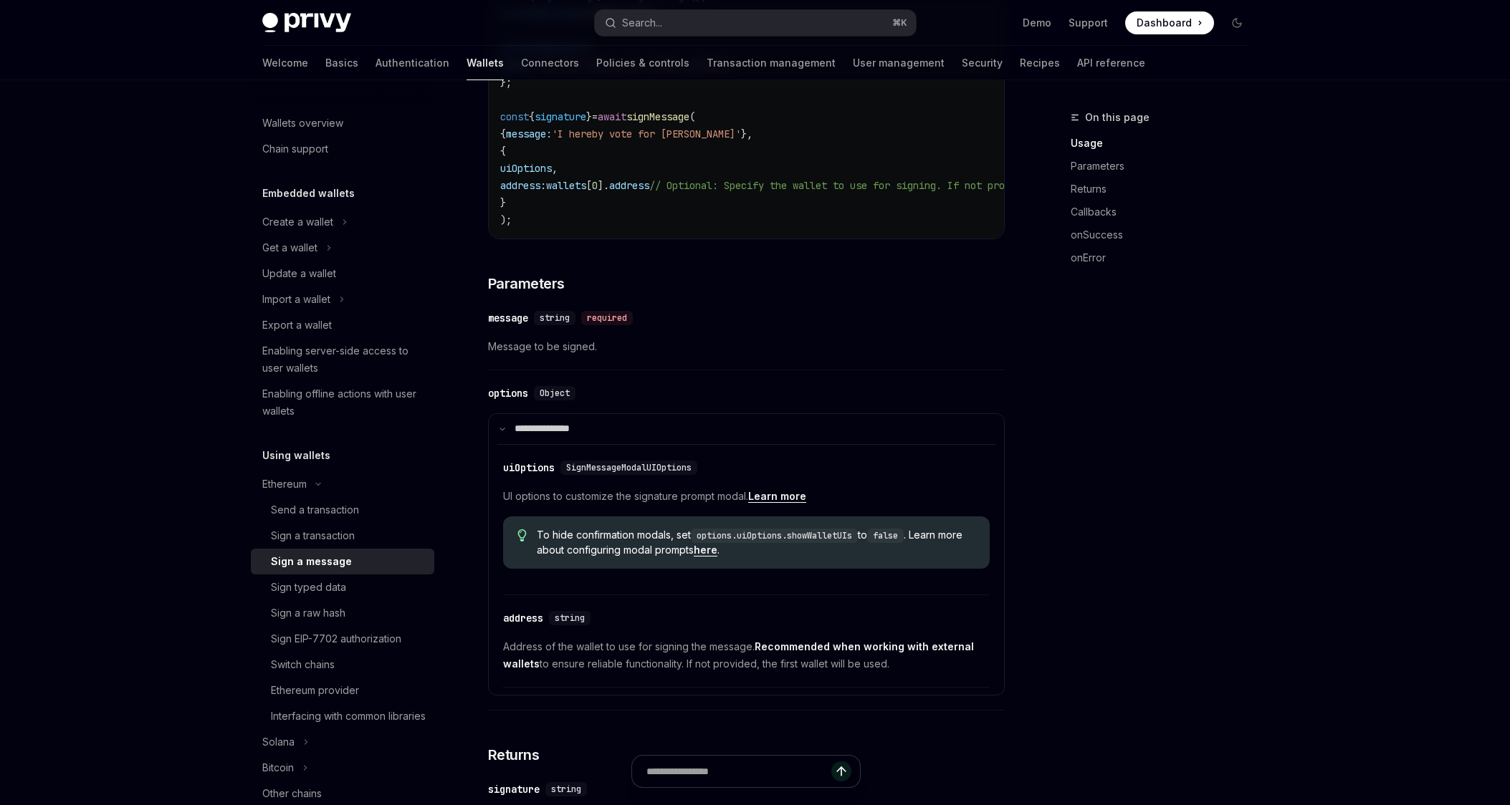
click at [715, 543] on code "options.uiOptions.showWalletUIs" at bounding box center [774, 536] width 167 height 14
click at [717, 557] on link "here" at bounding box center [706, 550] width 24 height 13
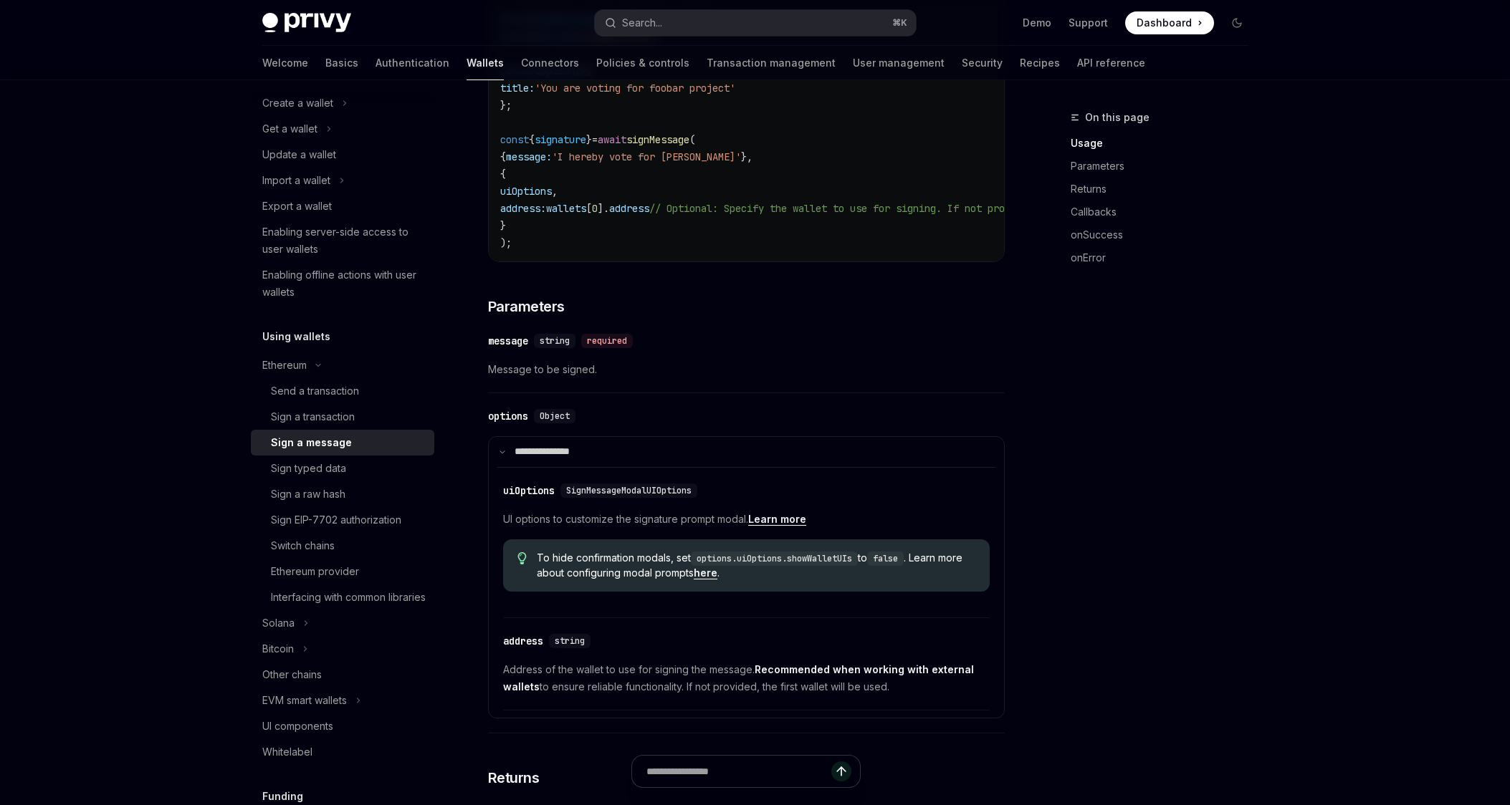
scroll to position [716, 0]
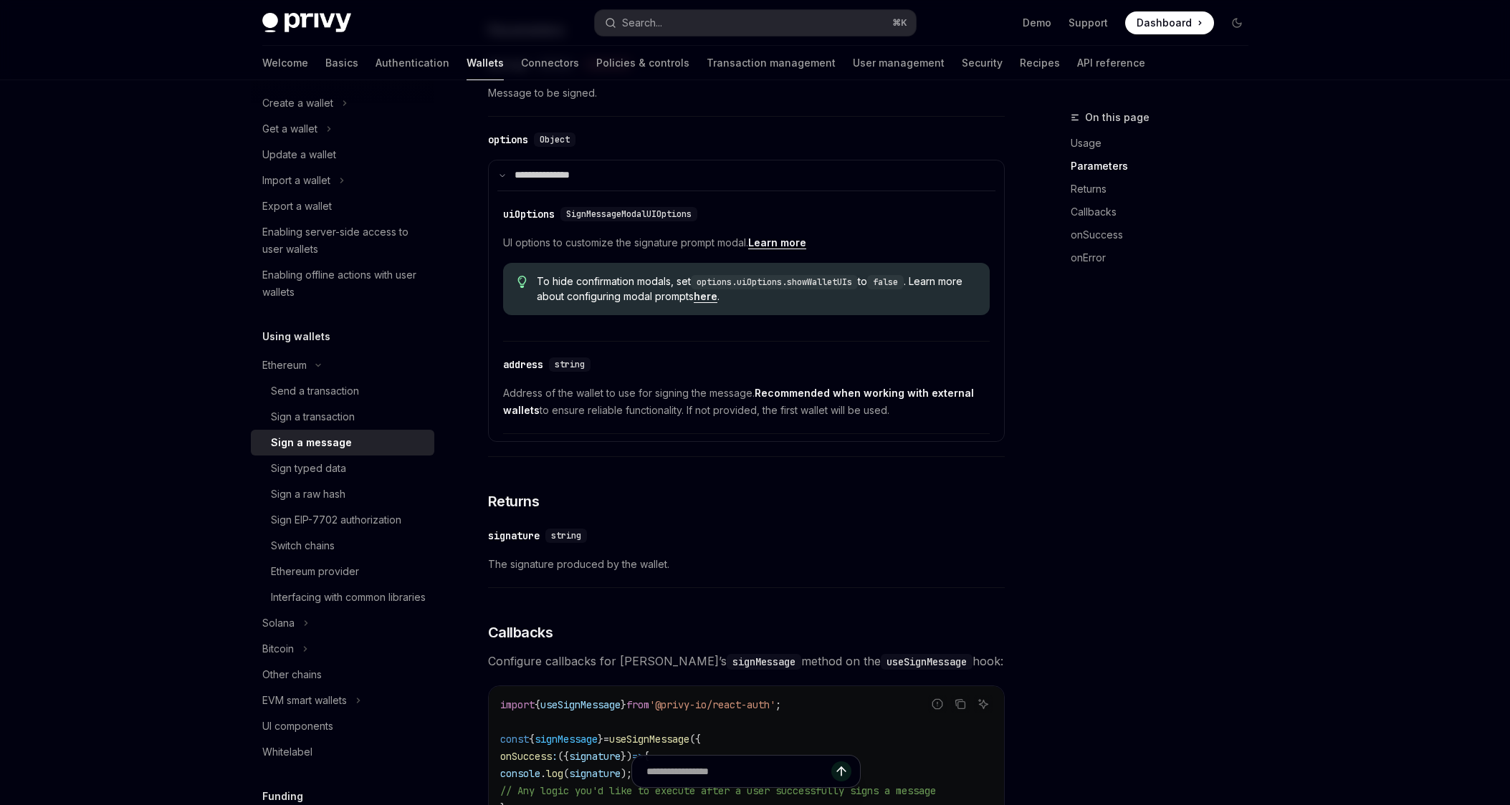
click at [799, 249] on link "Learn more" at bounding box center [777, 242] width 58 height 13
type textarea "*"
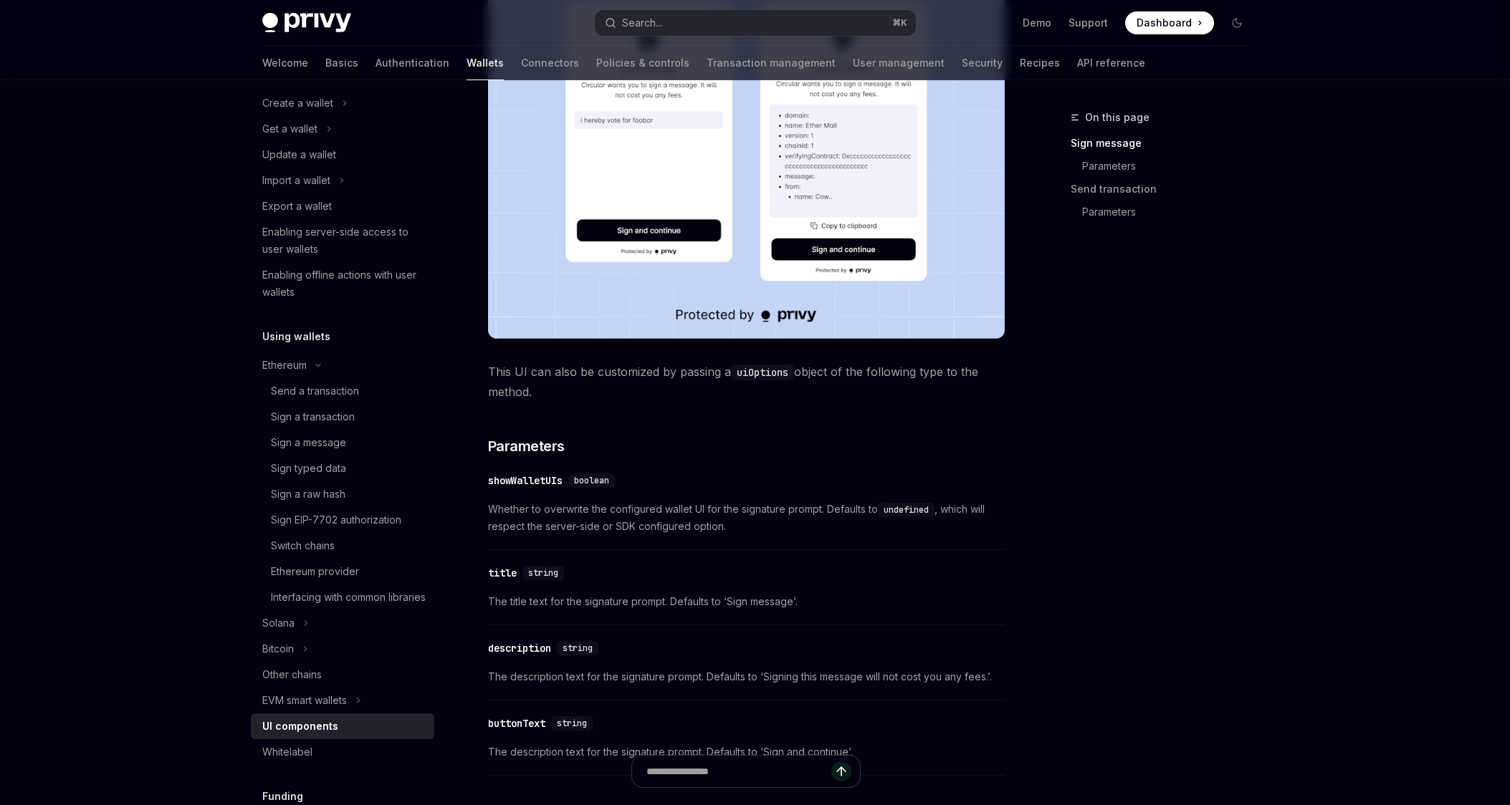
scroll to position [641, 0]
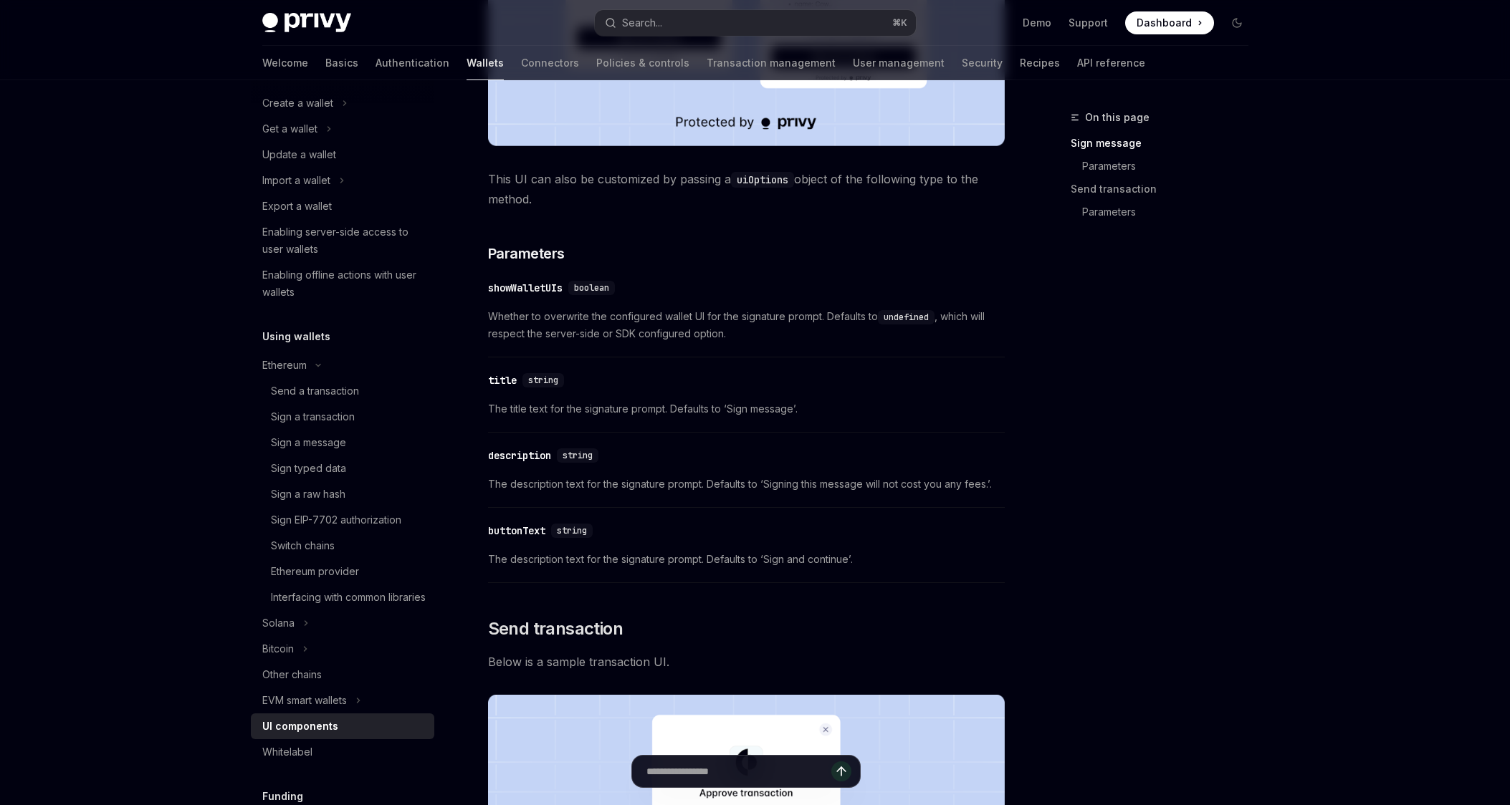
click at [527, 458] on div "description" at bounding box center [519, 456] width 63 height 14
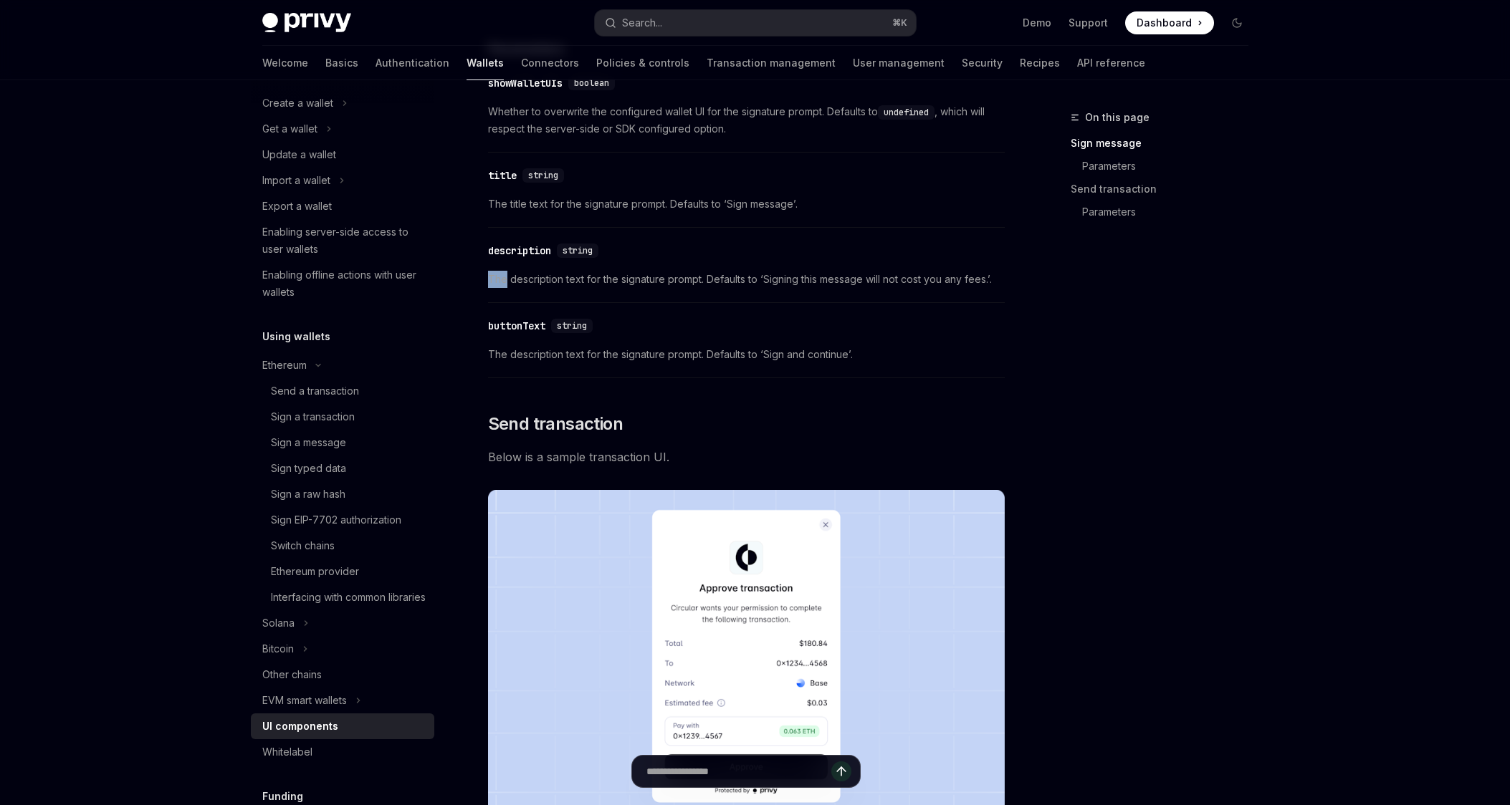
click at [527, 458] on div "Privy comes with out-of-the-box UIs for signing messages and sending transactio…" at bounding box center [746, 772] width 517 height 2772
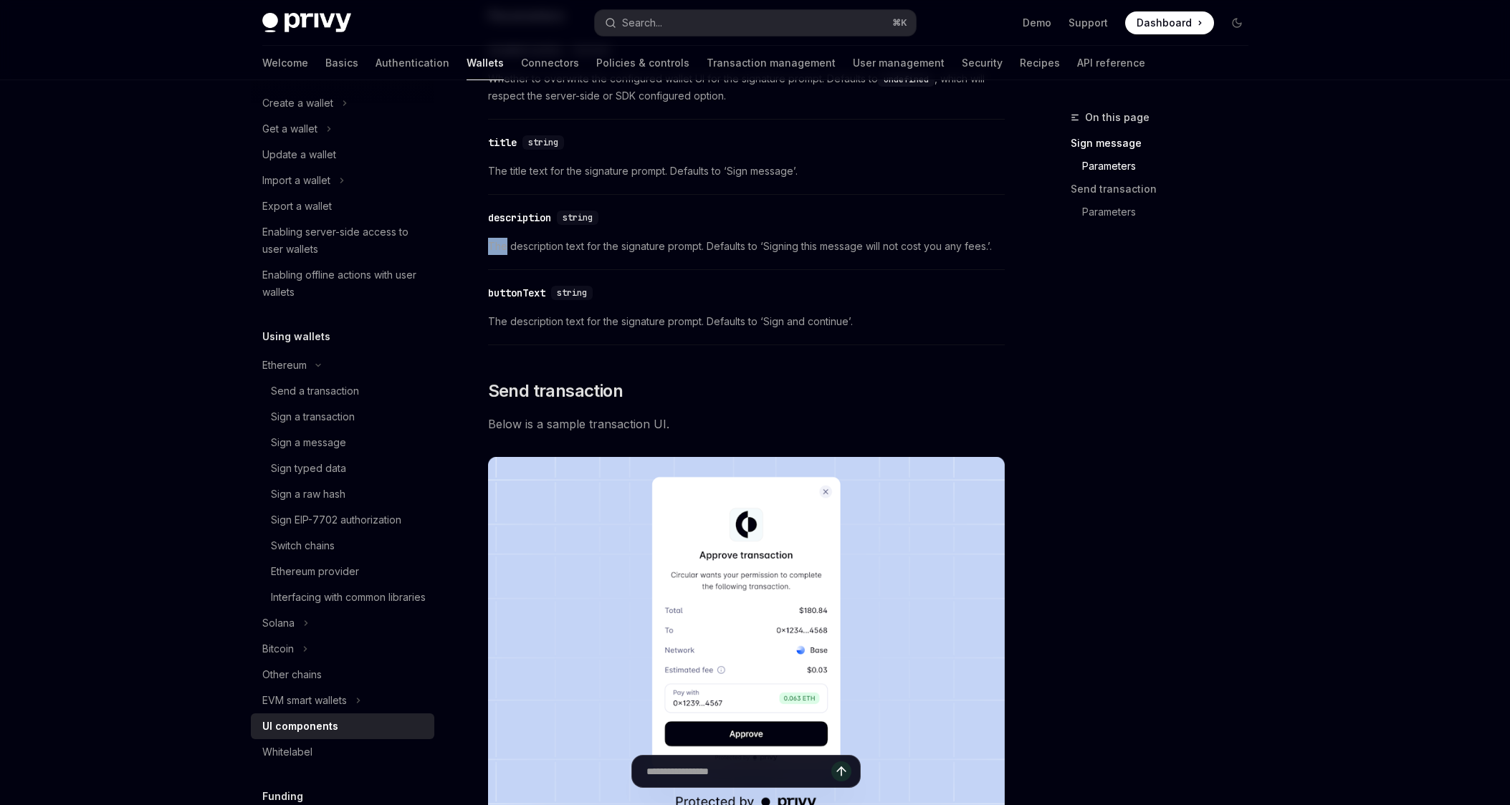
scroll to position [872, 0]
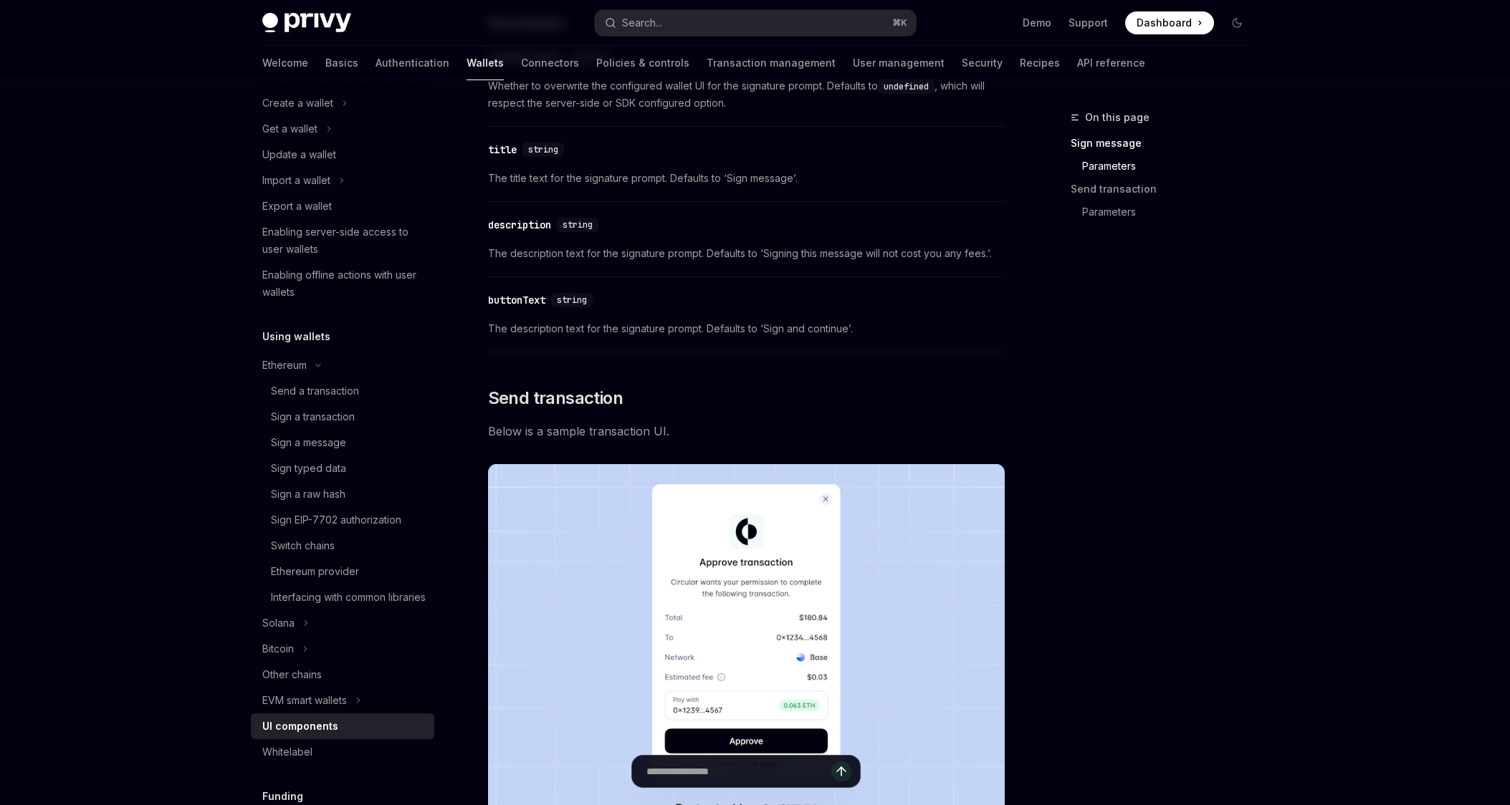
click at [665, 292] on div "​ buttonText string" at bounding box center [739, 300] width 502 height 17
click at [524, 224] on div "description" at bounding box center [519, 225] width 63 height 14
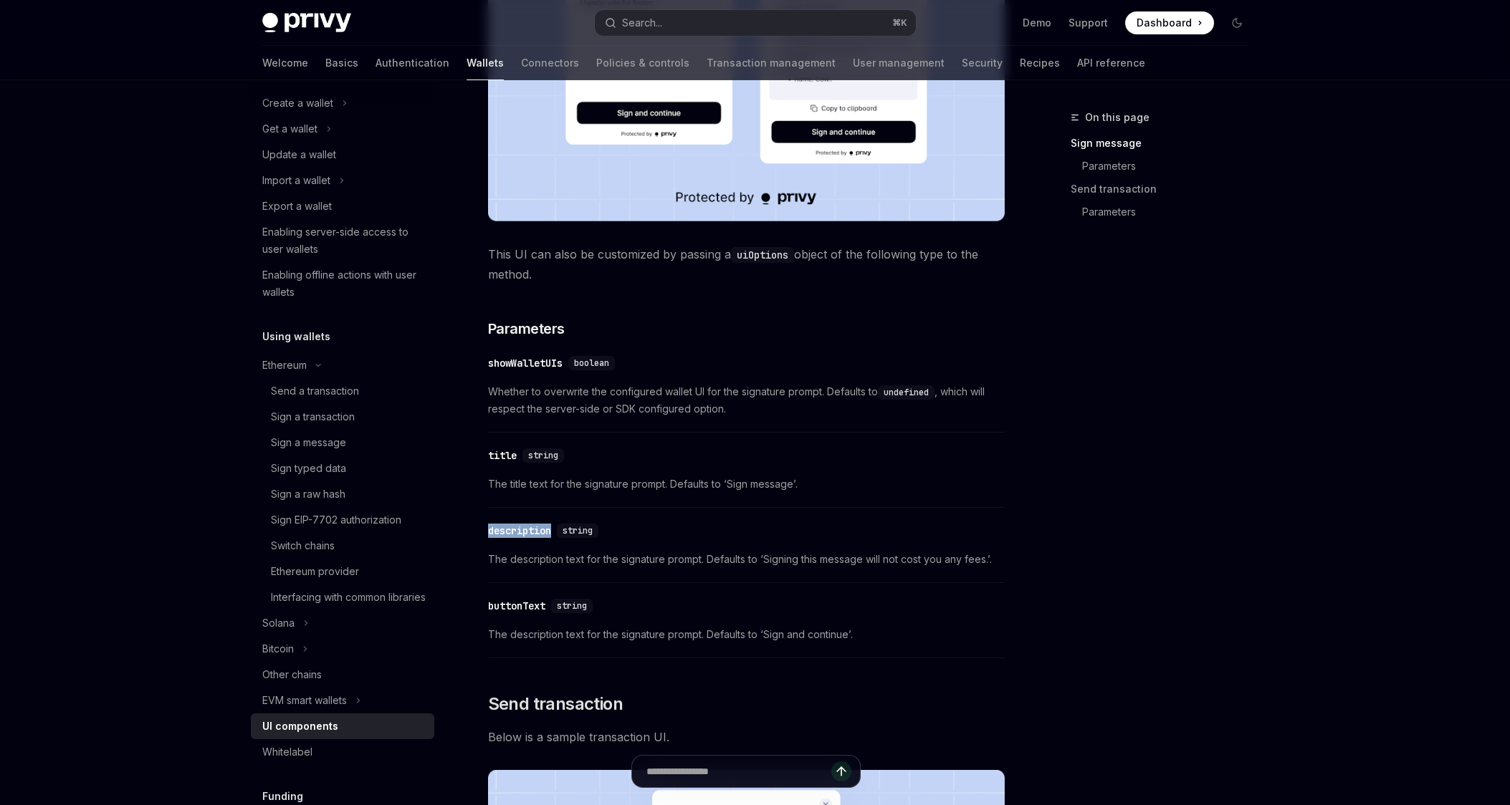
scroll to position [565, 0]
click at [520, 608] on div "buttonText" at bounding box center [516, 607] width 57 height 14
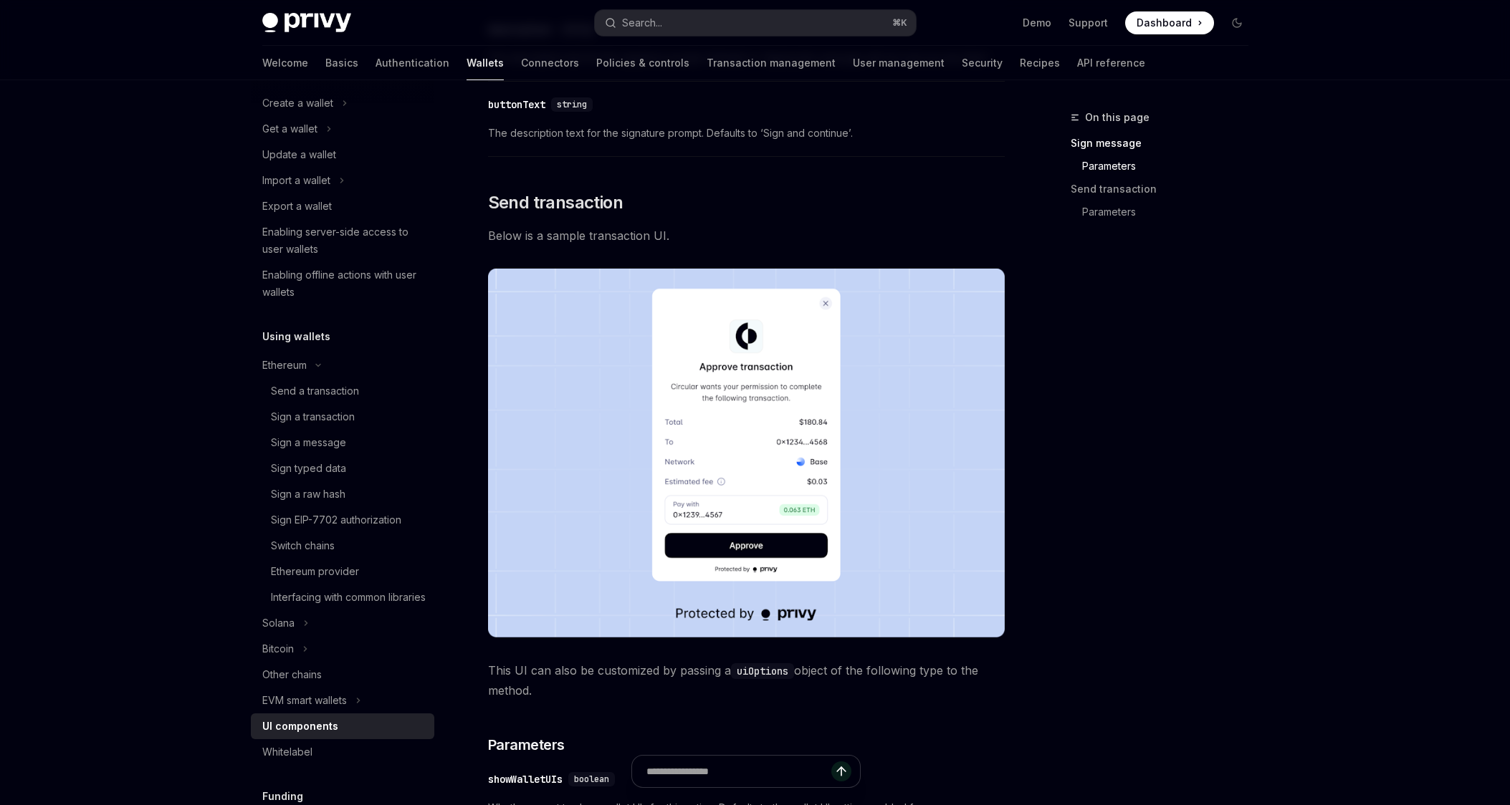
scroll to position [1069, 0]
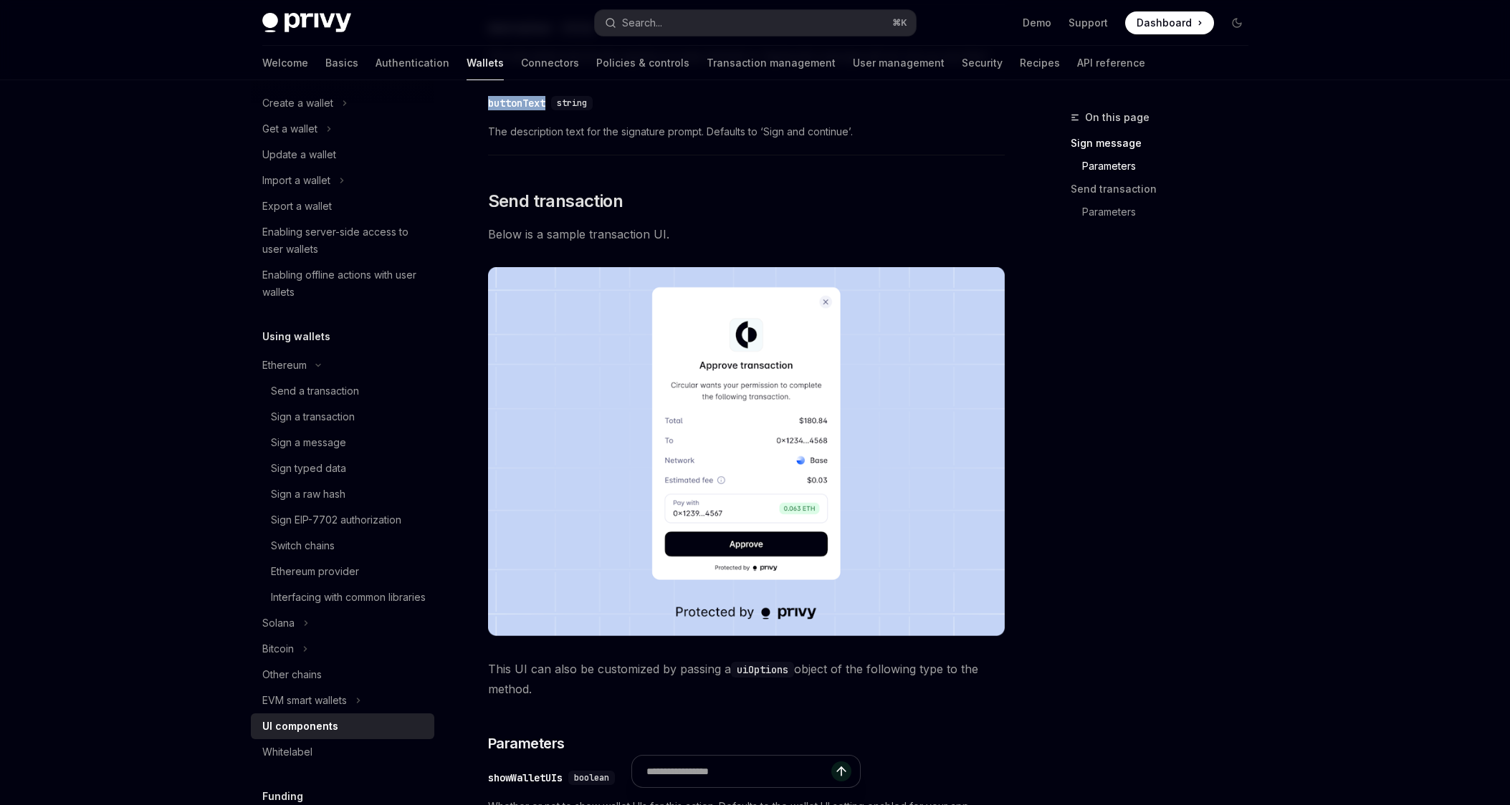
drag, startPoint x: 482, startPoint y: 104, endPoint x: 547, endPoint y: 99, distance: 64.7
click at [547, 99] on div "Using wallets UI components OpenAI Open in ChatGPT OpenAI Open in ChatGPT React…" at bounding box center [611, 603] width 791 height 3126
copy div "buttonText"
click at [786, 437] on img at bounding box center [746, 451] width 517 height 369
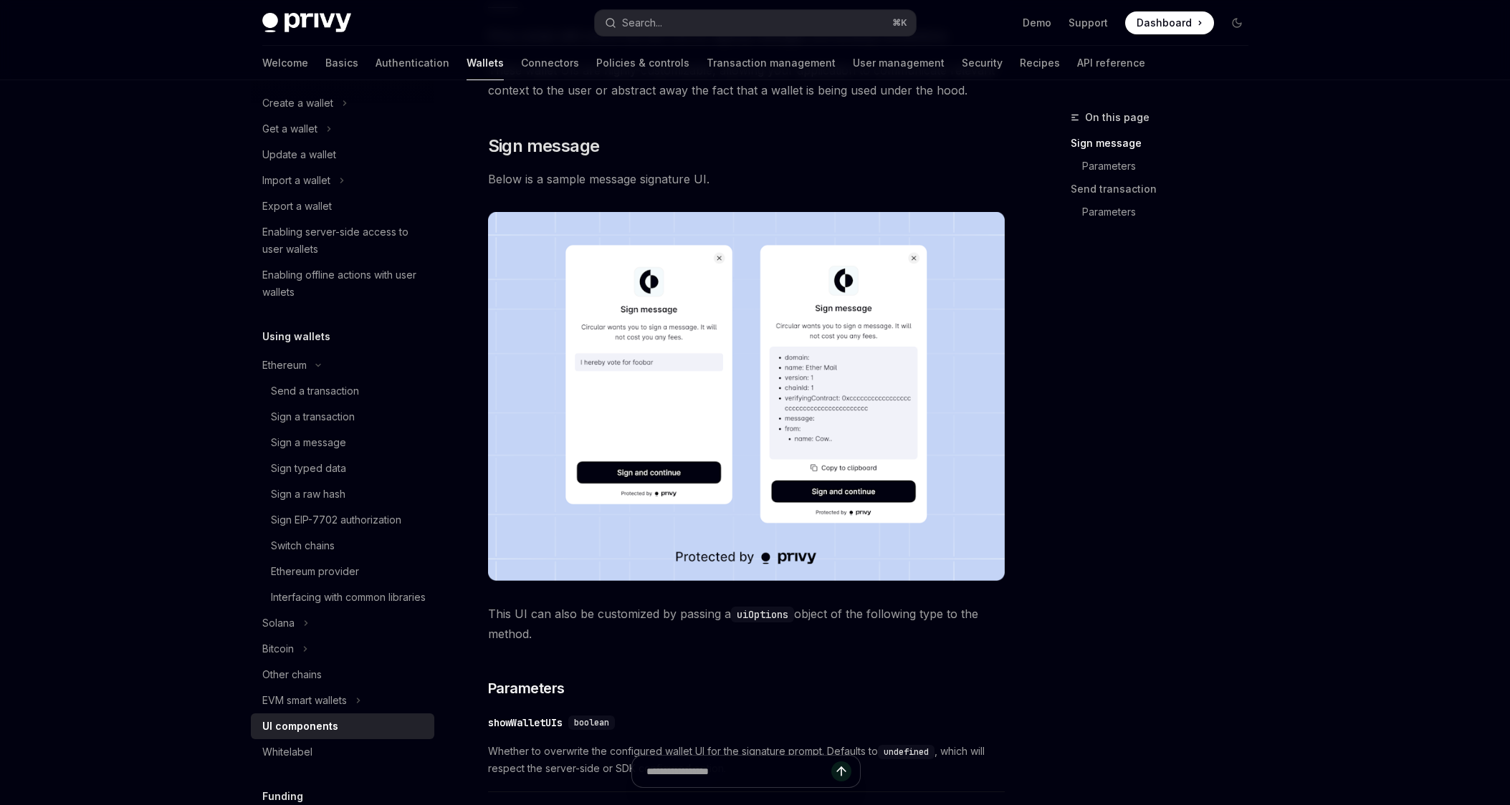
scroll to position [185, 0]
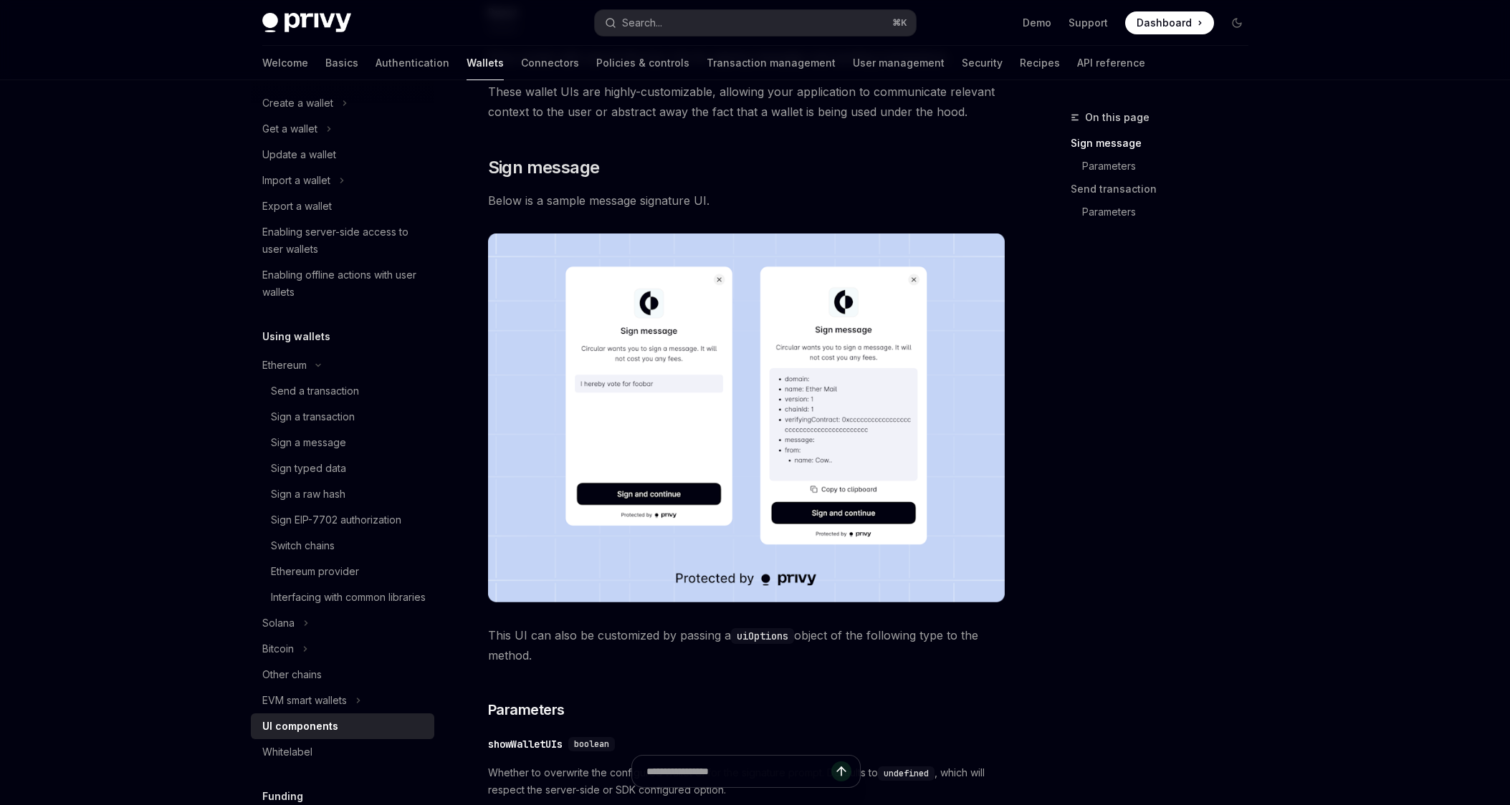
click at [791, 400] on img at bounding box center [746, 418] width 517 height 369
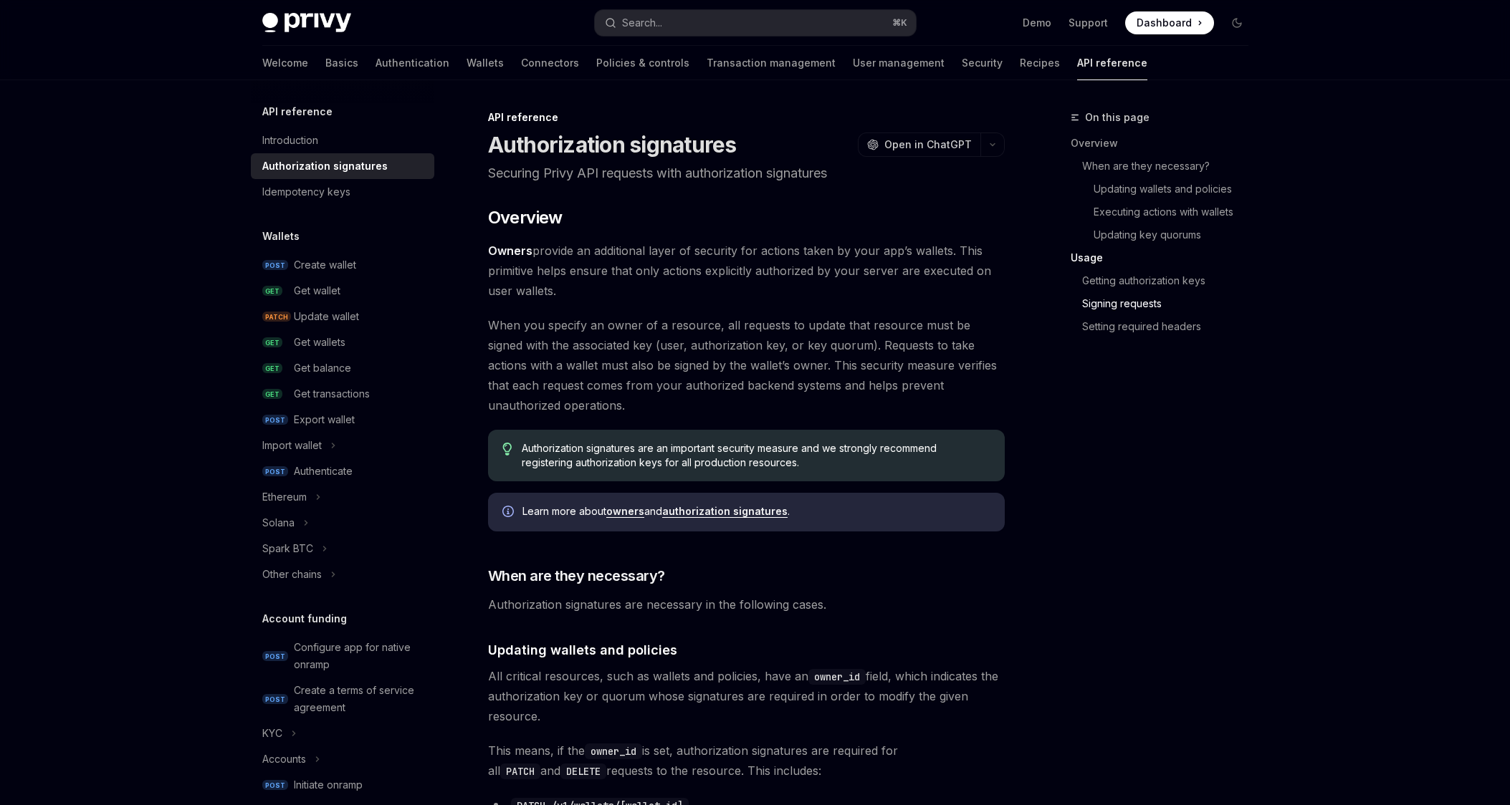
scroll to position [2210, 0]
